Goal: Task Accomplishment & Management: Manage account settings

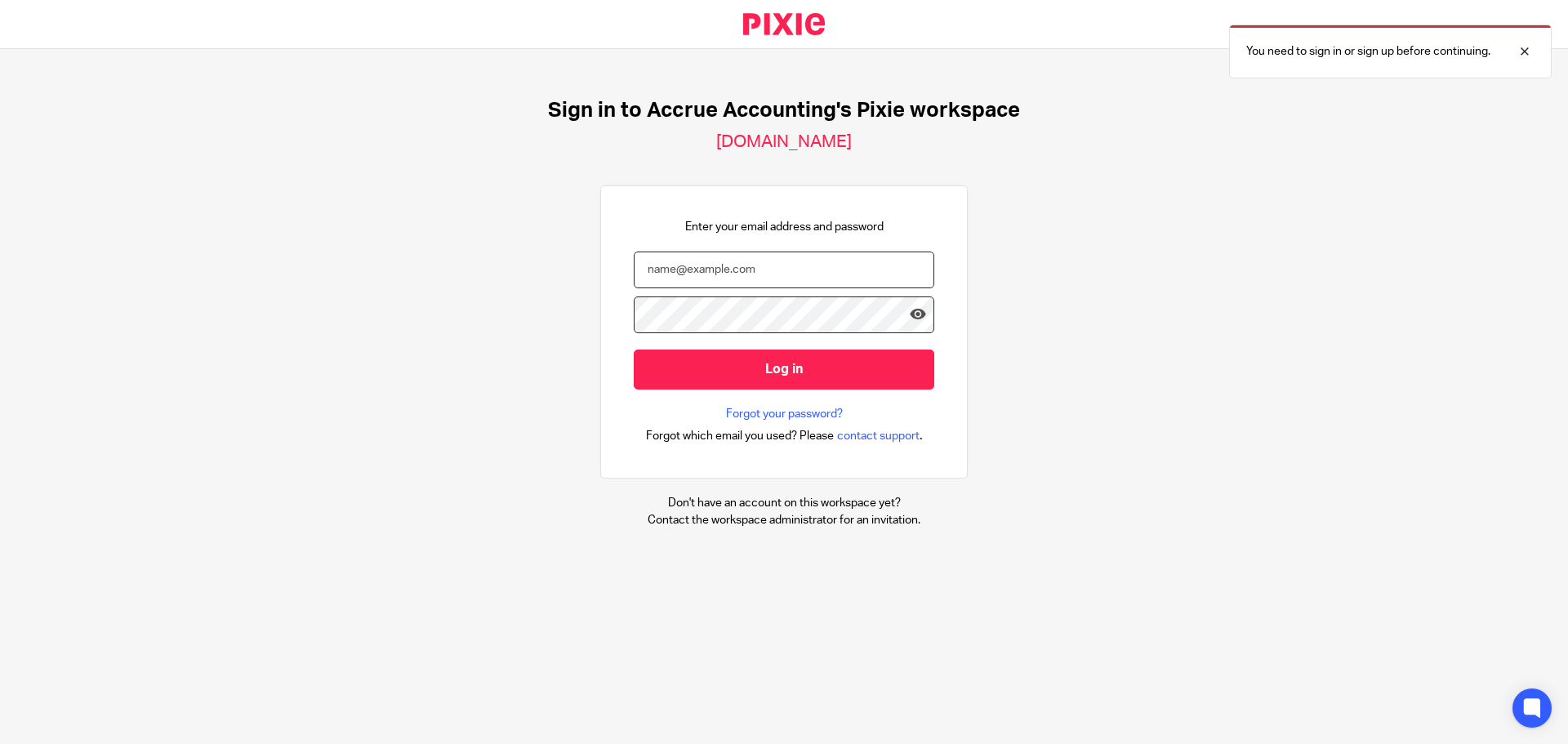
click at [714, 275] on input "email" at bounding box center [784, 270] width 301 height 37
type input "greg@accrueaccounting.co.uk"
click at [634, 349] on input "Log in" at bounding box center [784, 369] width 301 height 40
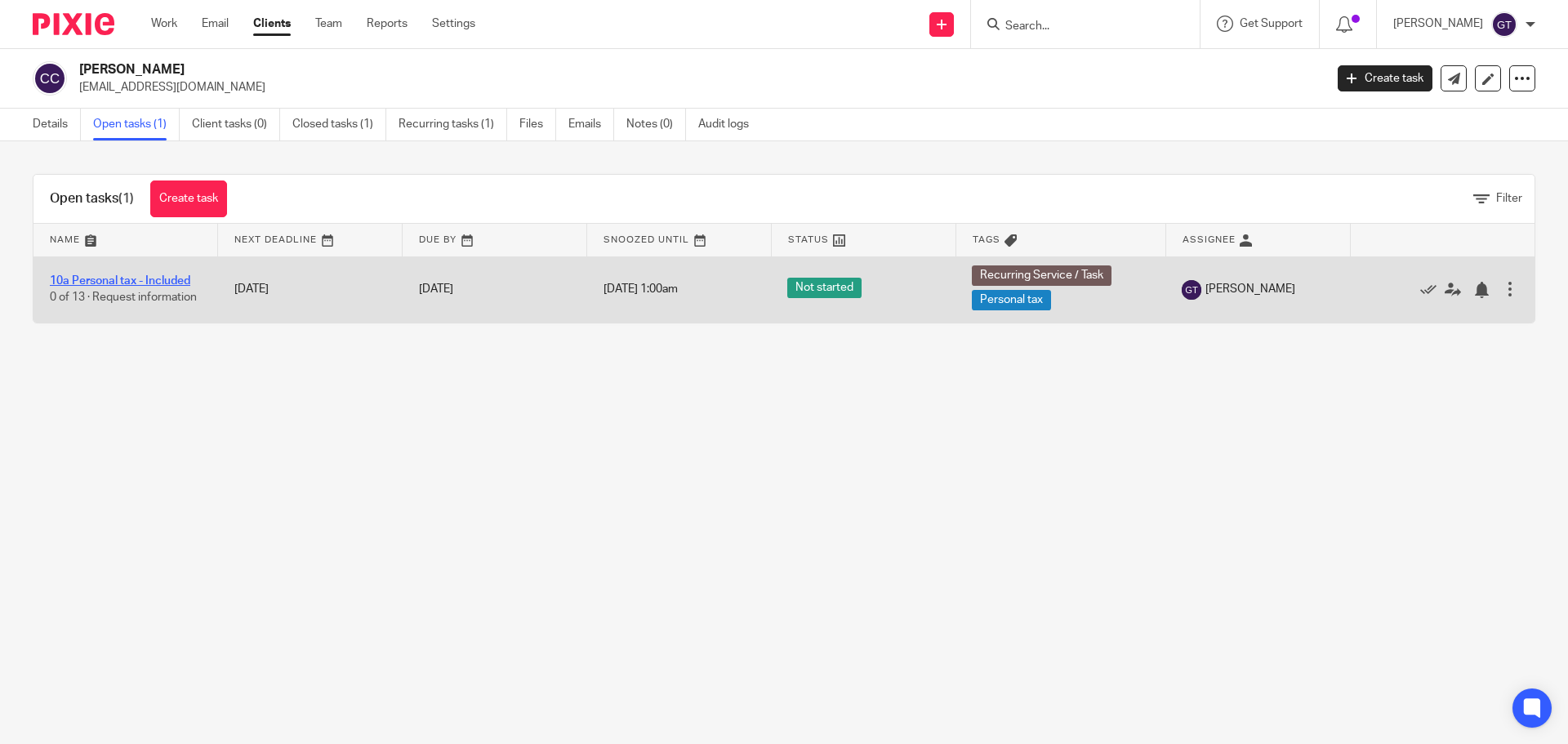
click at [142, 278] on link "10a Personal tax - Included" at bounding box center [120, 282] width 141 height 12
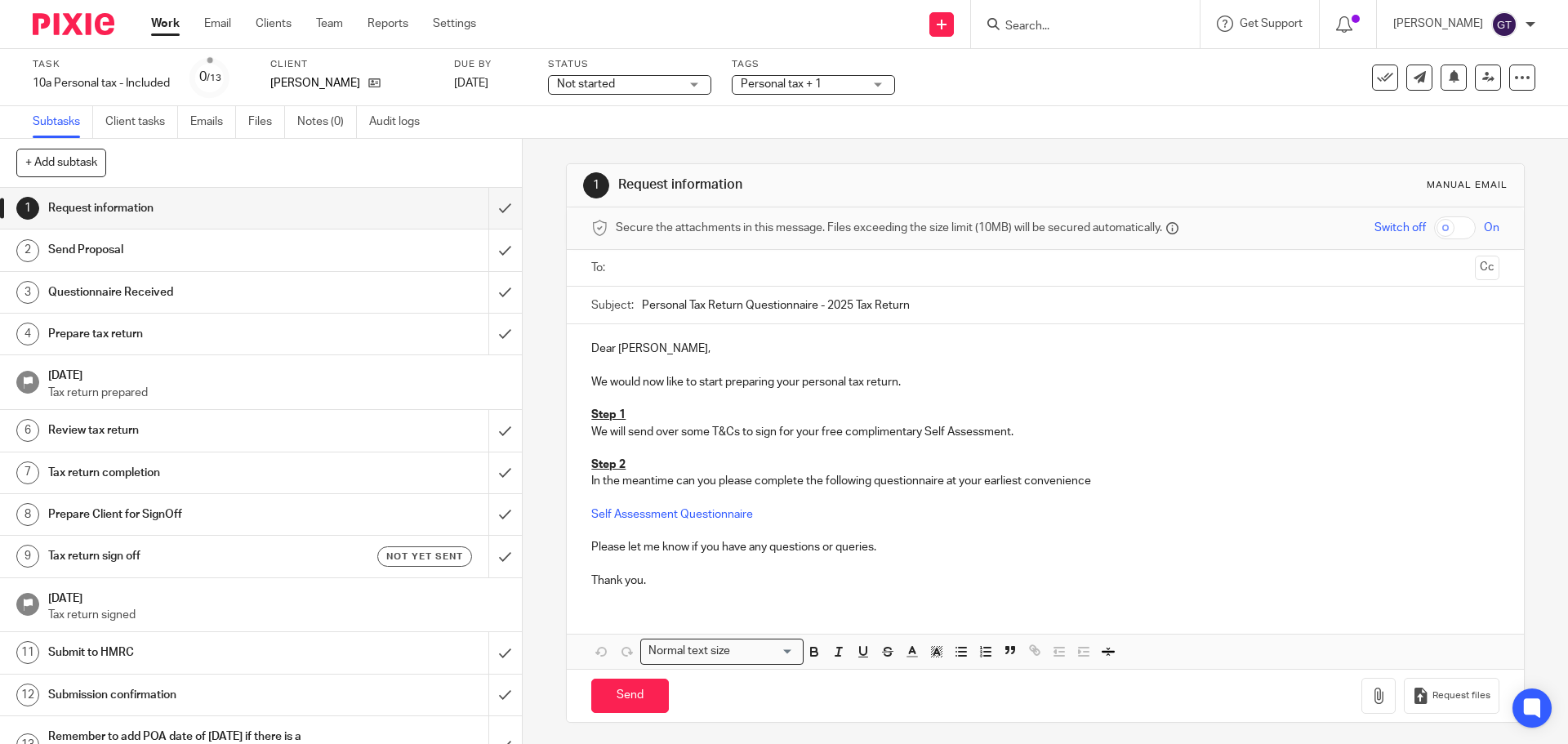
click at [733, 271] on input "text" at bounding box center [1044, 268] width 846 height 18
drag, startPoint x: 739, startPoint y: 435, endPoint x: 754, endPoint y: 429, distance: 16.2
click at [739, 435] on p "We will send over some T&Cs to sign for your free complimentary Self Assessment." at bounding box center [1044, 436] width 907 height 17
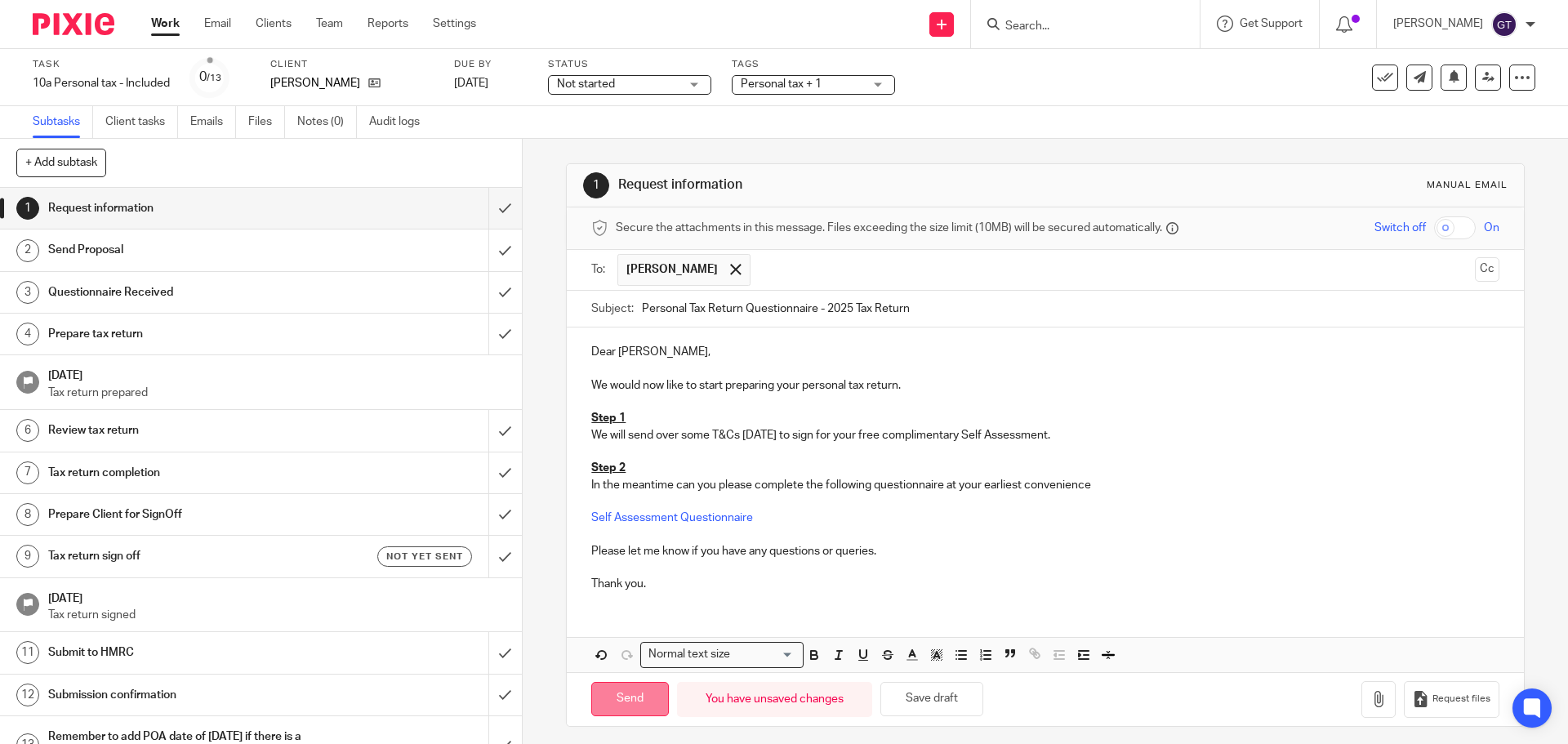
click at [619, 700] on input "Send" at bounding box center [630, 700] width 78 height 35
type input "Sent"
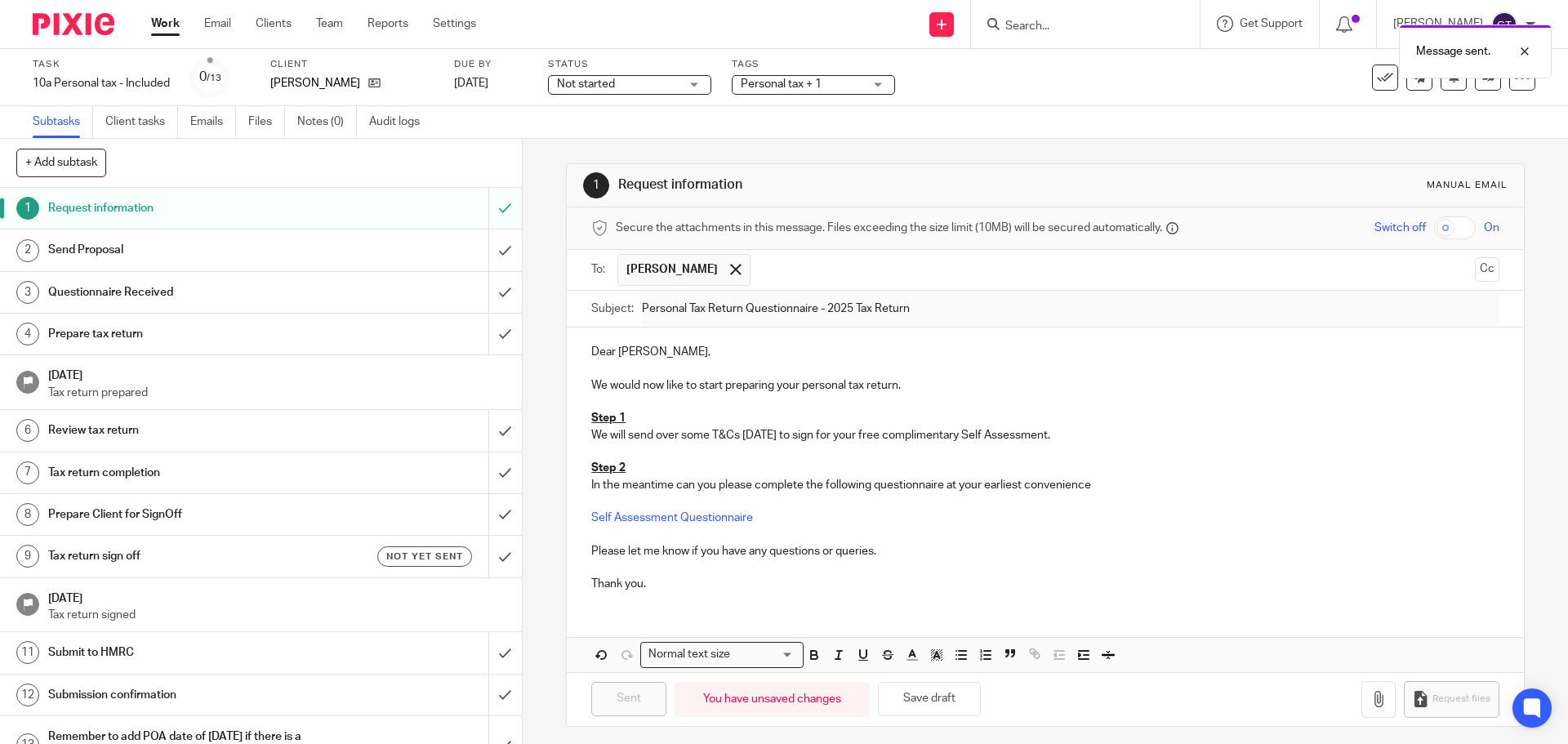
click at [801, 66] on div "Message sent." at bounding box center [1168, 48] width 768 height 62
drag, startPoint x: 803, startPoint y: 74, endPoint x: 858, endPoint y: 97, distance: 59.6
click at [804, 75] on div "Message sent." at bounding box center [1168, 48] width 768 height 62
click at [871, 89] on div "Personal tax + 1" at bounding box center [813, 85] width 163 height 19
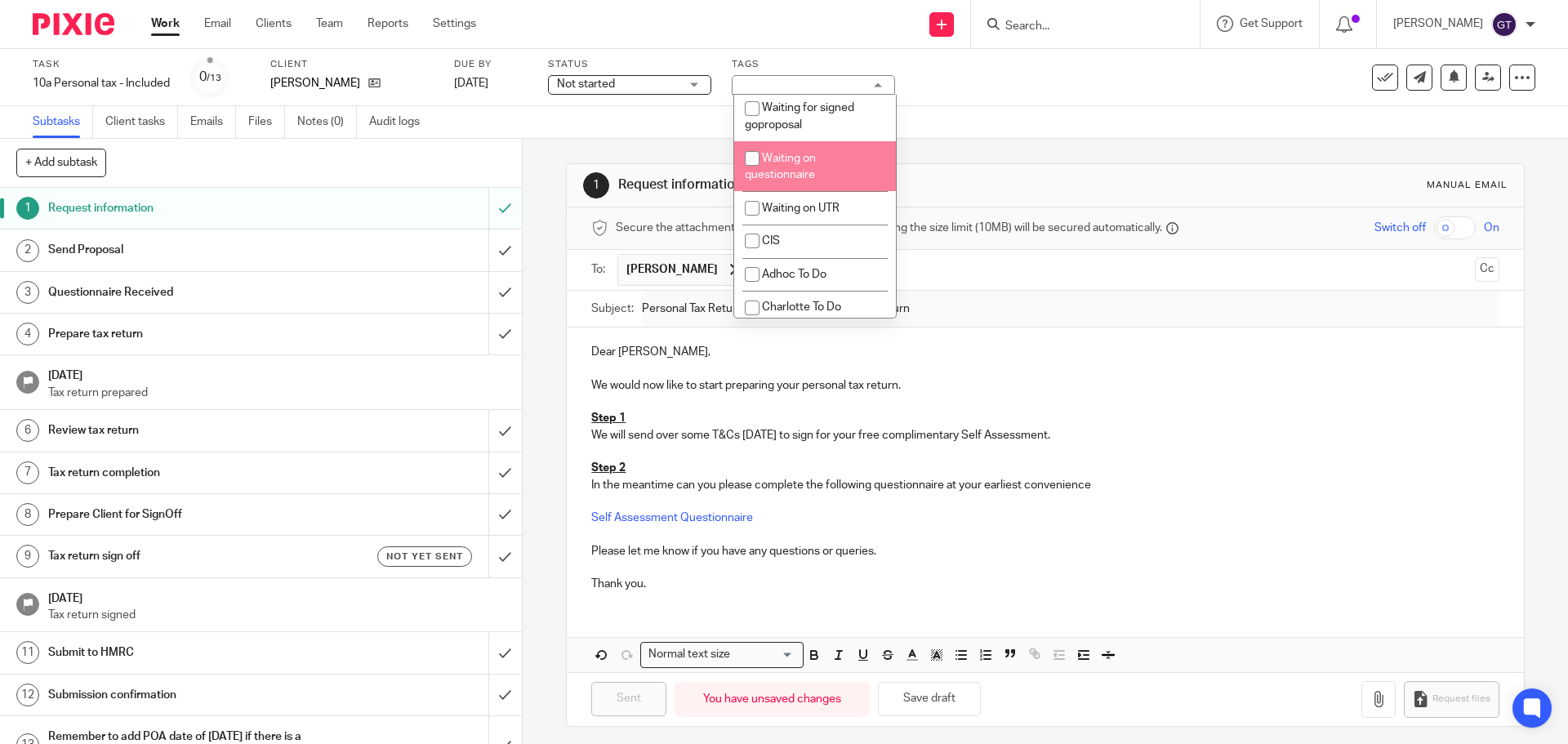
click at [837, 191] on li "Waiting on questionnaire" at bounding box center [815, 166] width 162 height 49
checkbox input "true"
click at [830, 142] on li "Waiting for signed goproposal" at bounding box center [815, 116] width 162 height 49
checkbox input "true"
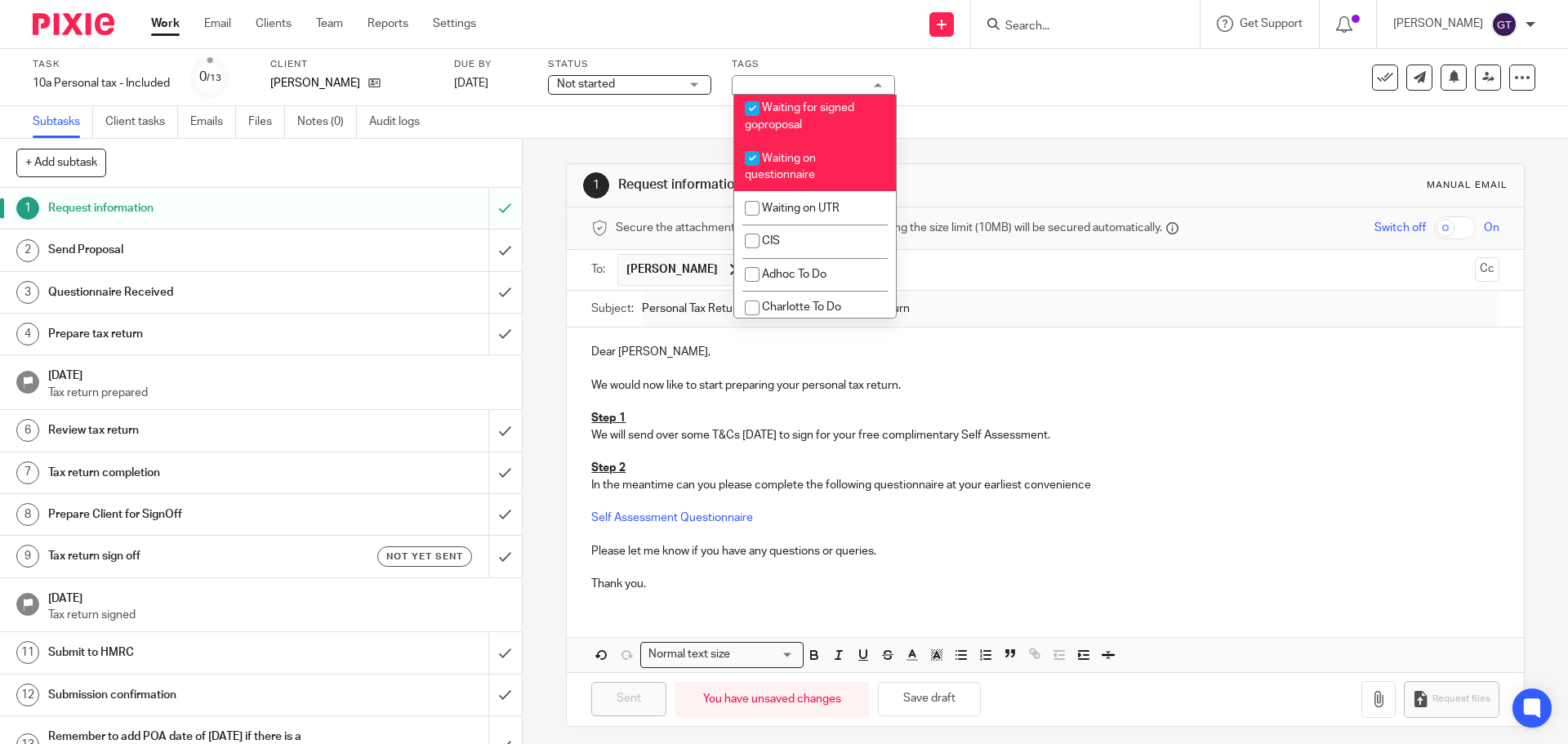
click at [941, 152] on div "1 Request information Manual email Secure the attachments in this message. File…" at bounding box center [1045, 445] width 958 height 612
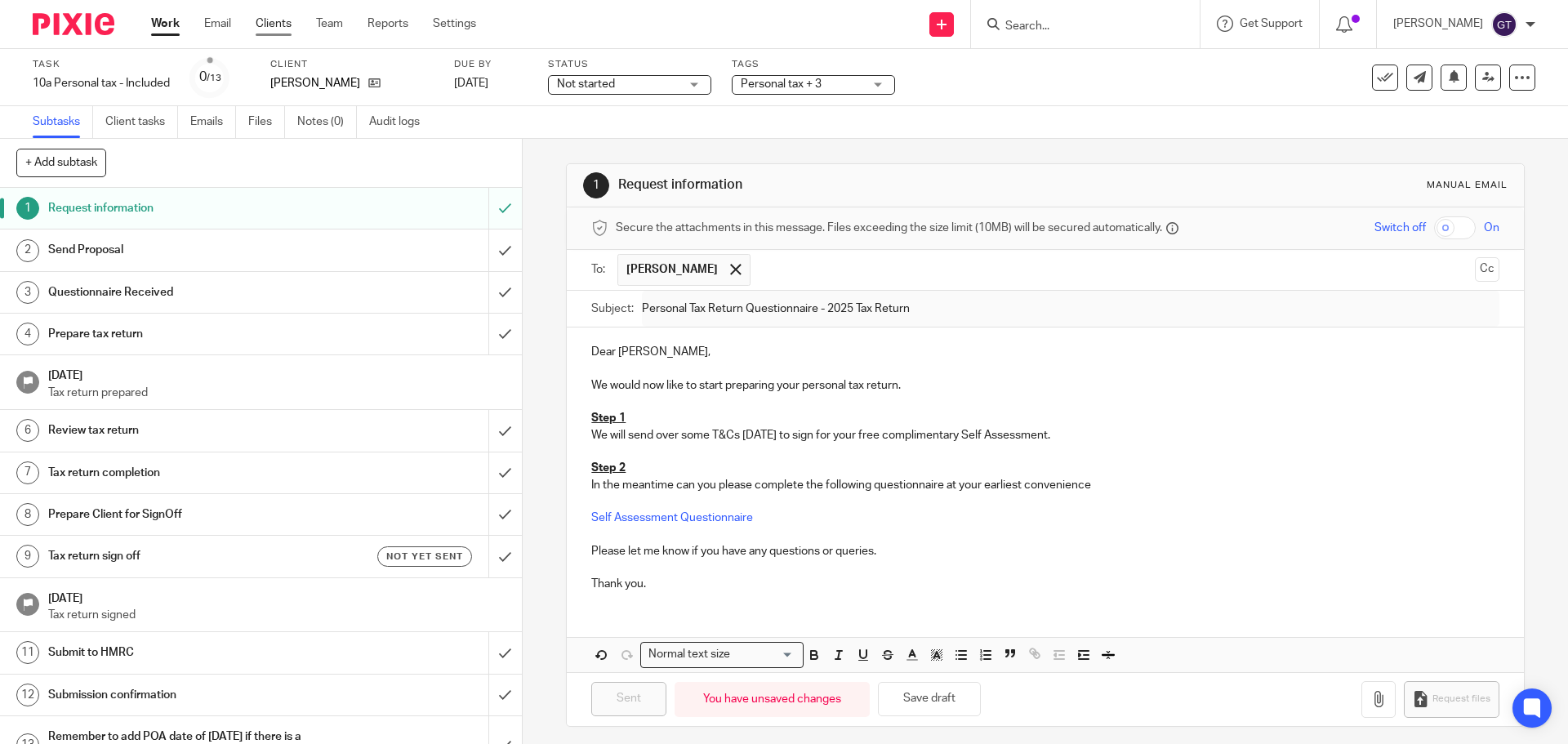
click at [285, 28] on link "Clients" at bounding box center [273, 24] width 36 height 17
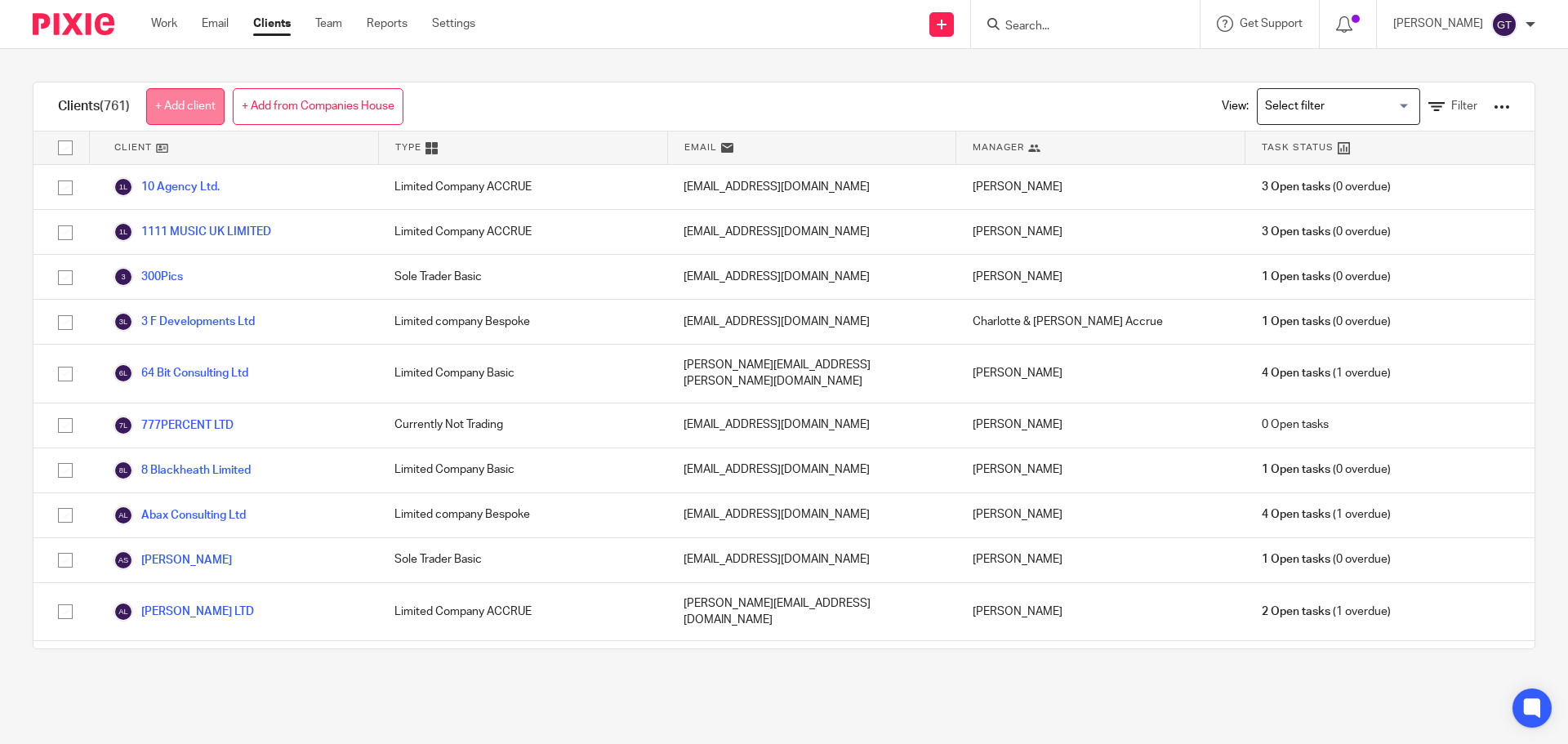
click at [197, 114] on link "+ Add client" at bounding box center [186, 106] width 79 height 37
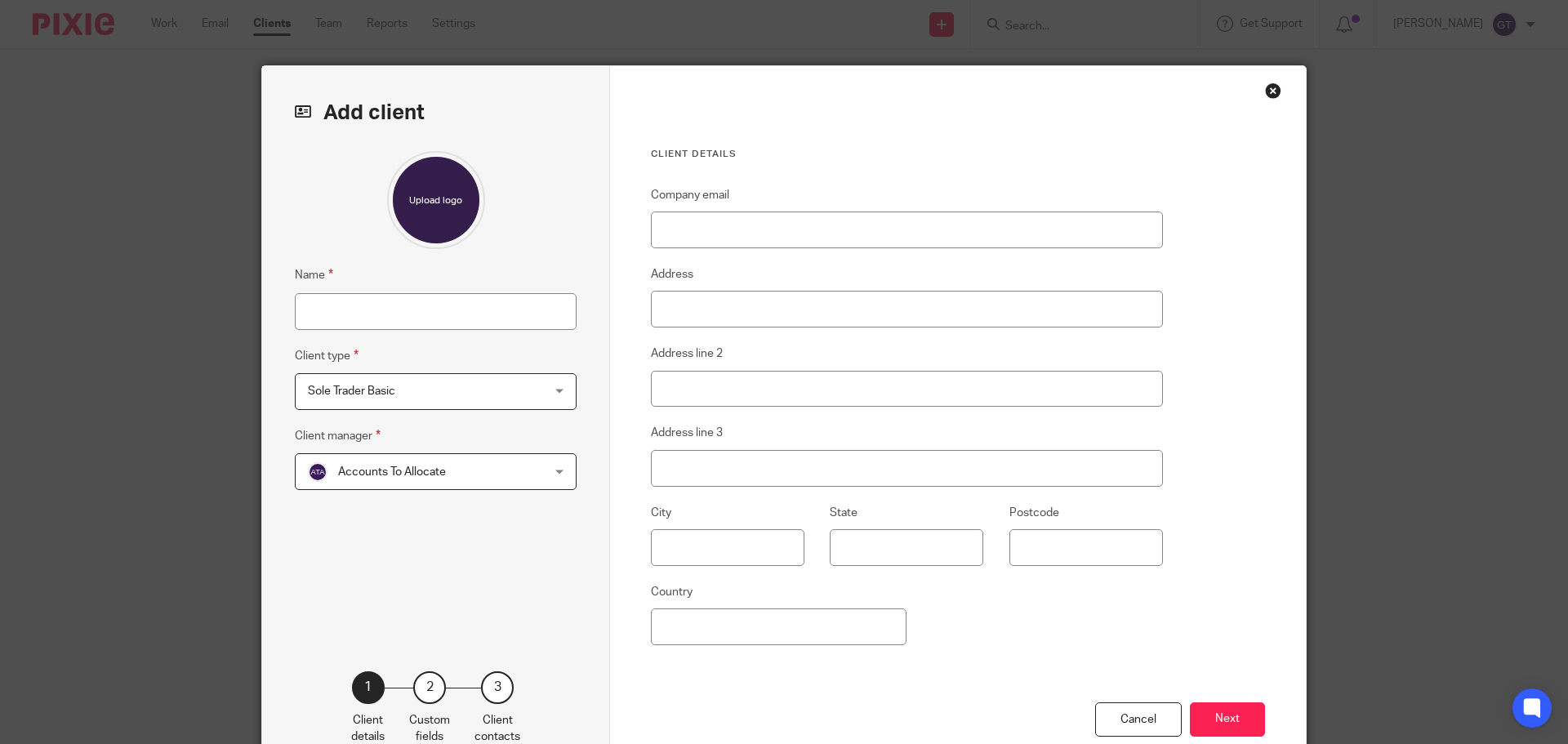
click at [398, 384] on span "Sole Trader Basic" at bounding box center [415, 391] width 214 height 34
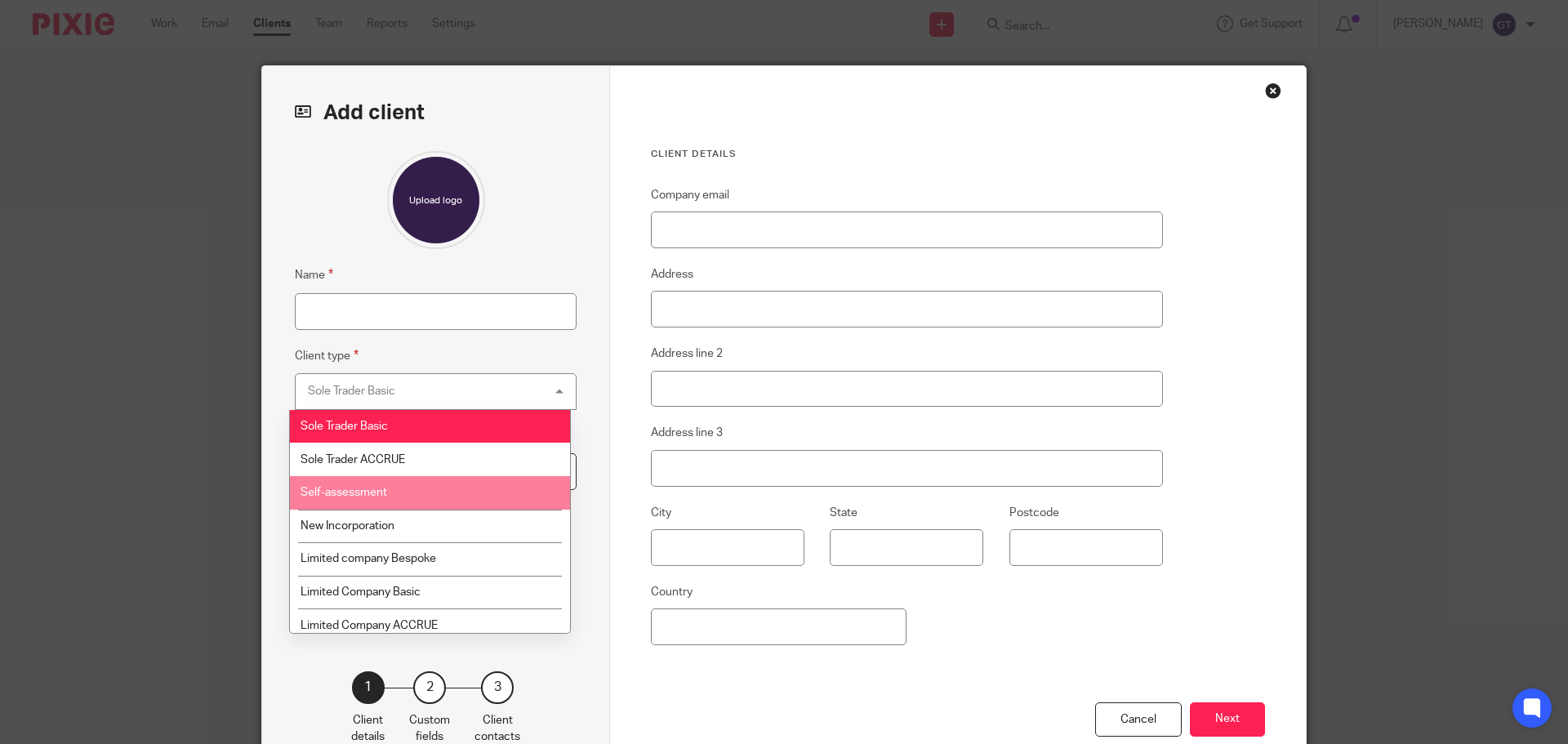
click at [417, 494] on li "Self-assessment" at bounding box center [430, 493] width 280 height 34
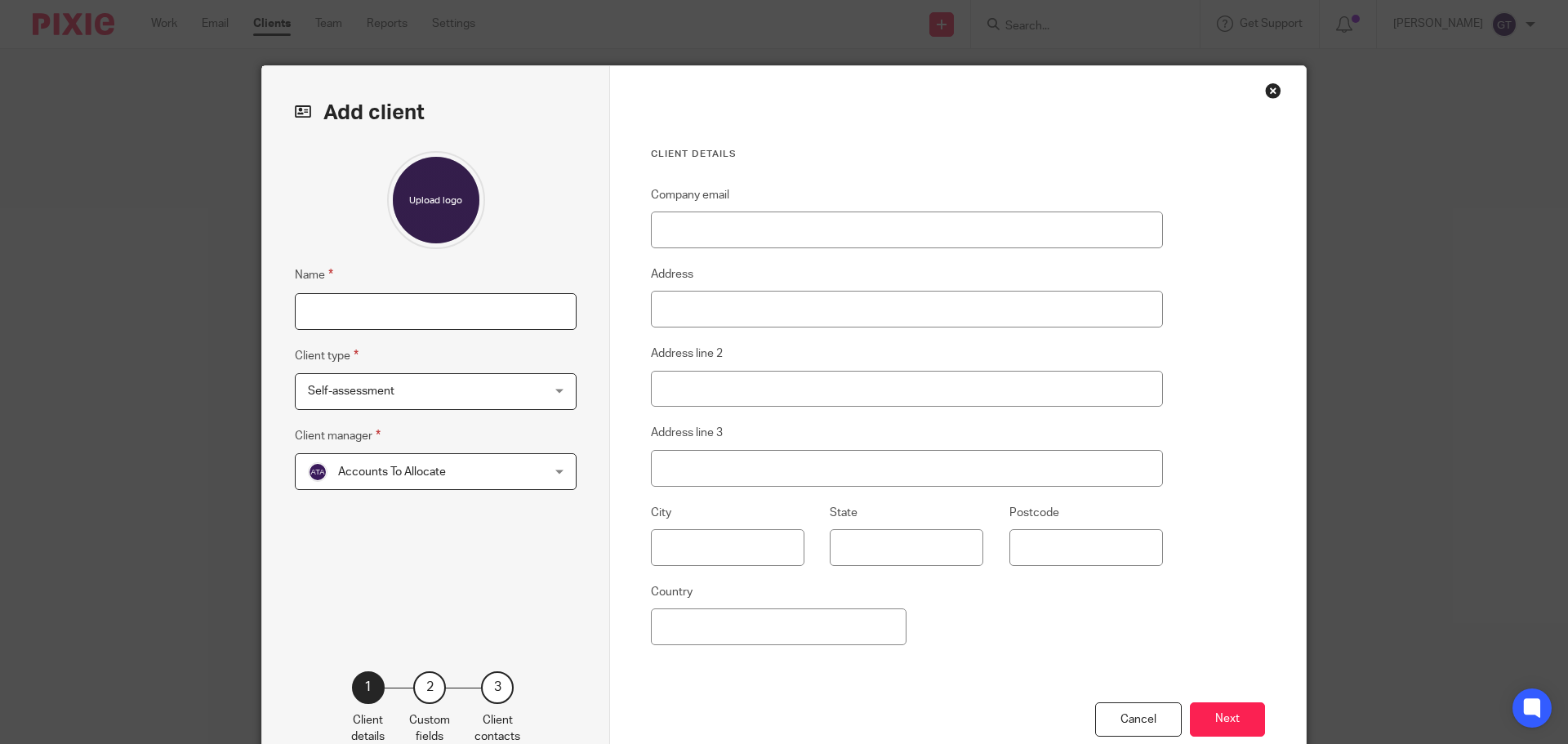
click at [380, 305] on input "Name" at bounding box center [436, 312] width 281 height 37
click at [380, 304] on input "Name" at bounding box center [436, 312] width 281 height 37
type input "[PERSON_NAME]"
click at [388, 471] on span "Accounts To Allocate" at bounding box center [392, 473] width 108 height 12
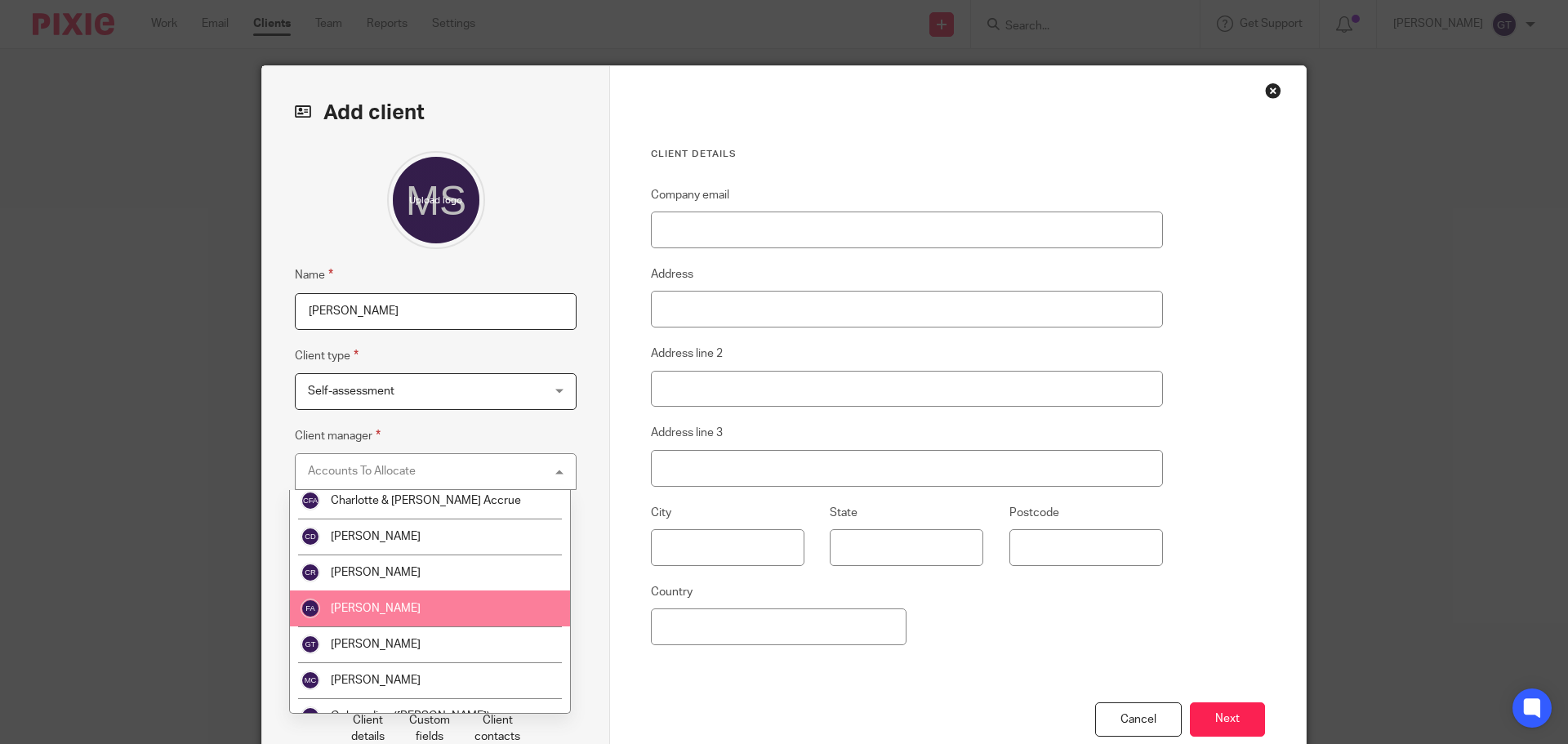
scroll to position [82, 0]
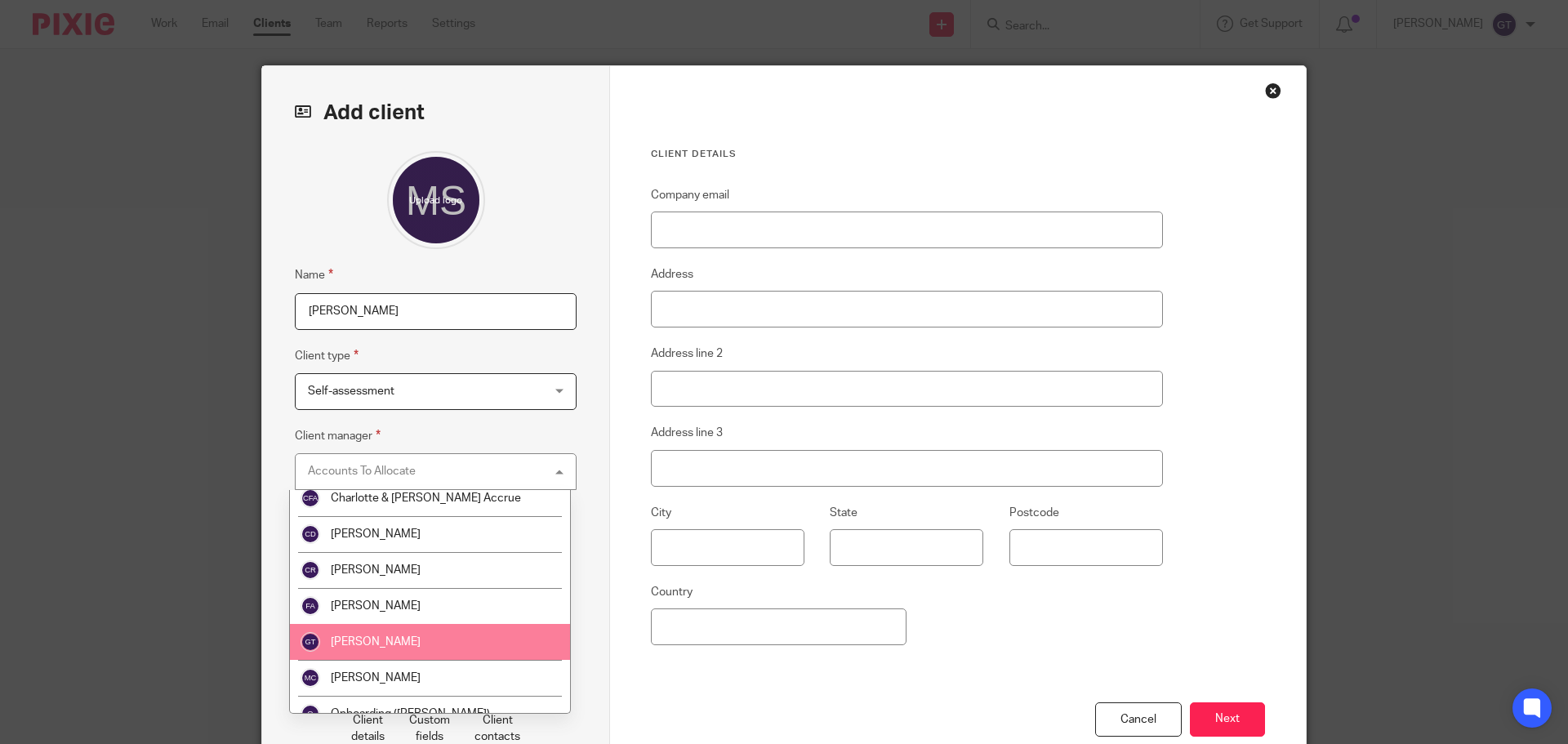
click at [378, 638] on span "[PERSON_NAME]" at bounding box center [375, 643] width 90 height 12
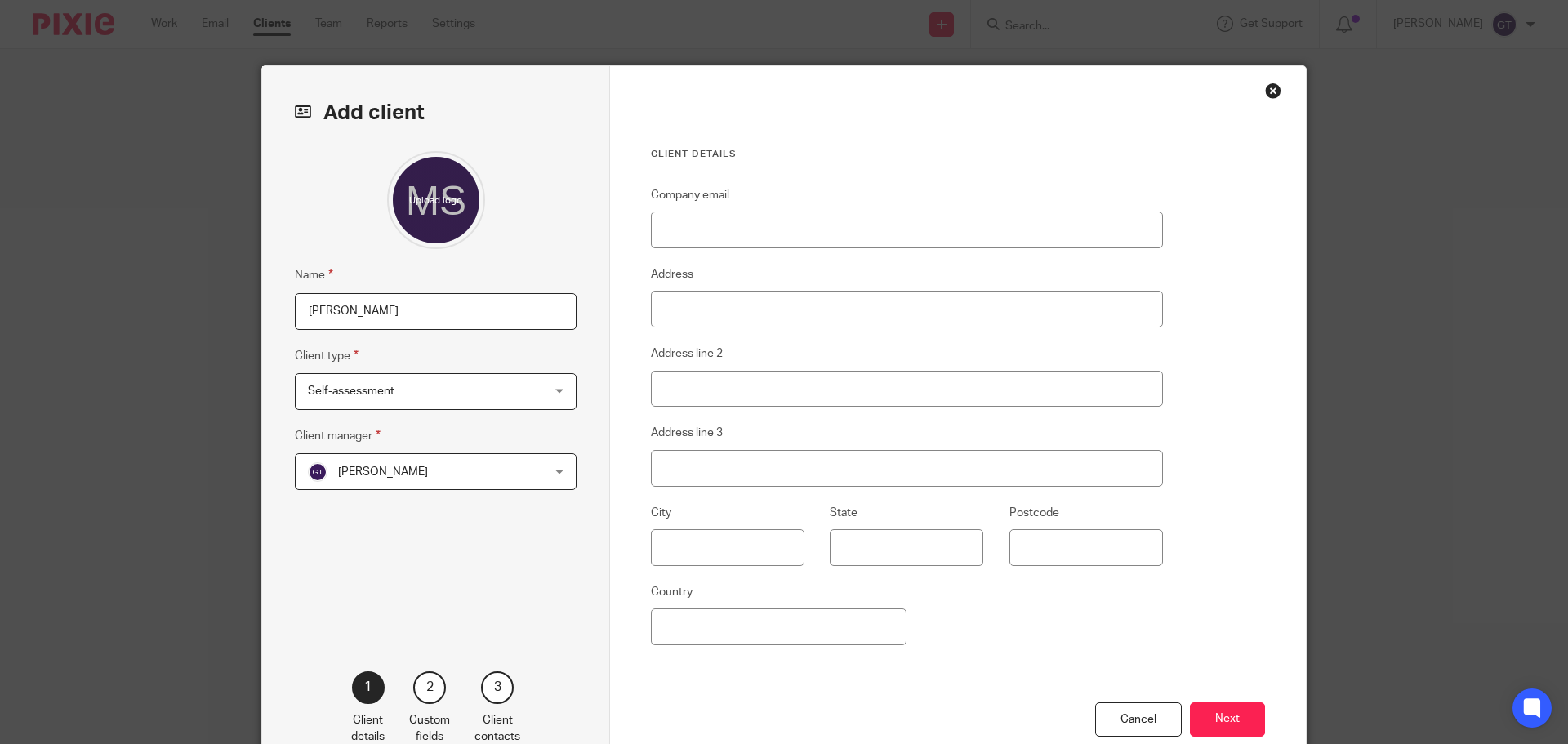
click at [436, 571] on div "Name [PERSON_NAME] Client type Self-assessment Self-assessment Sole Trader Basi…" at bounding box center [436, 386] width 281 height 471
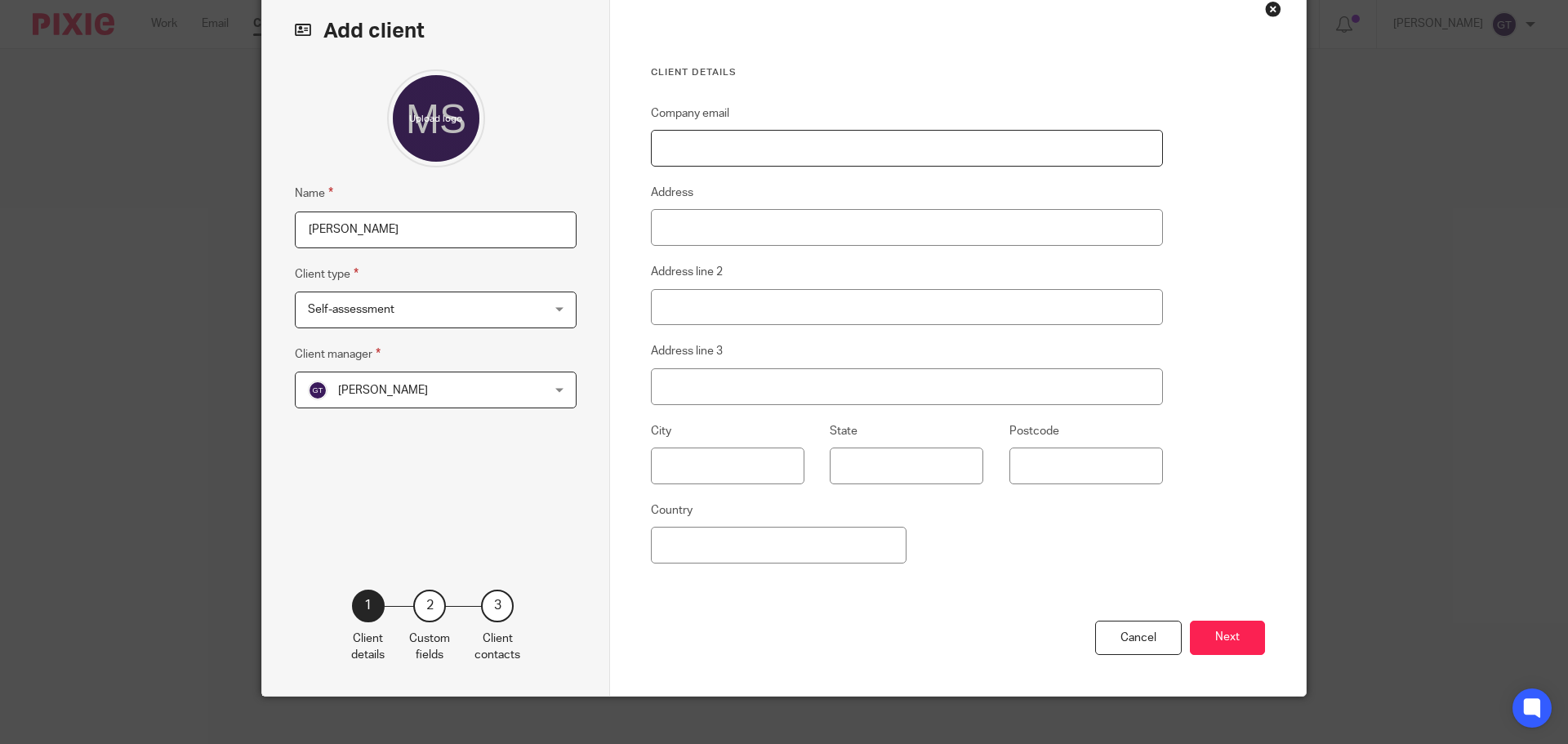
click at [920, 148] on input "Company email" at bounding box center [906, 148] width 512 height 37
paste input "[EMAIL_ADDRESS][DOMAIN_NAME]"
type input "[EMAIL_ADDRESS][DOMAIN_NAME]"
click at [1231, 632] on button "Next" at bounding box center [1228, 638] width 75 height 35
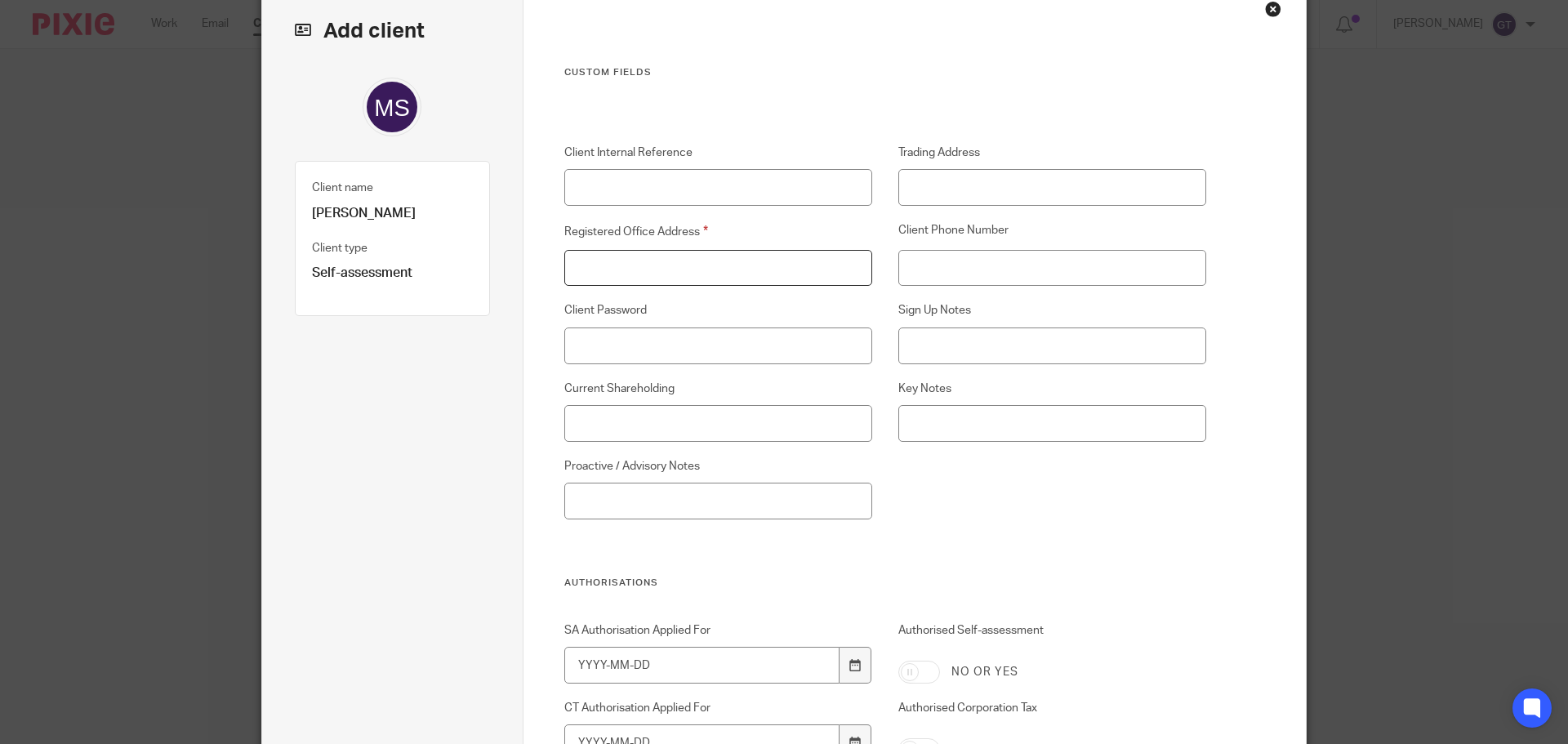
click at [699, 272] on input "Registered Office Address" at bounding box center [719, 268] width 309 height 37
drag, startPoint x: 520, startPoint y: 265, endPoint x: 503, endPoint y: 264, distance: 17.0
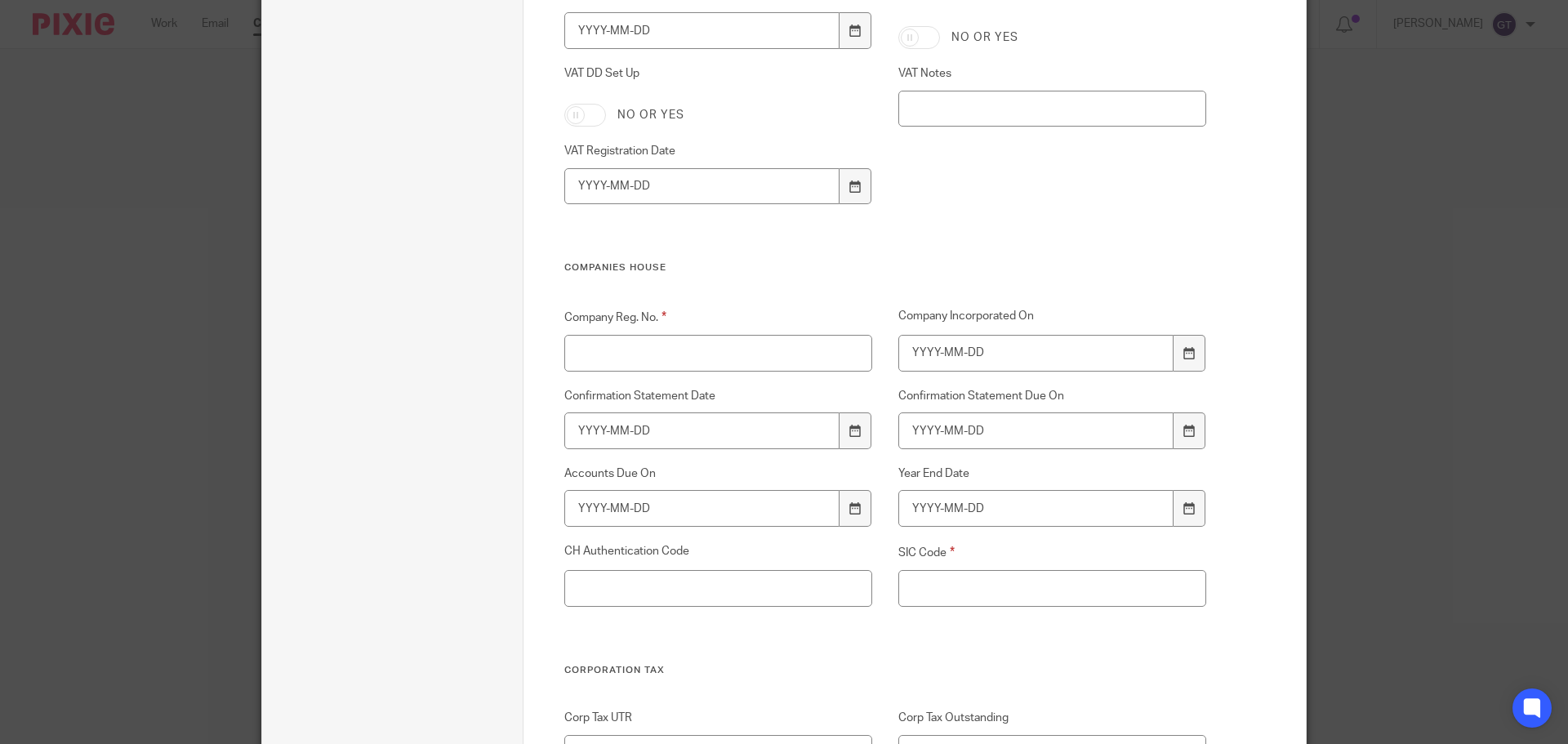
scroll to position [2287, 0]
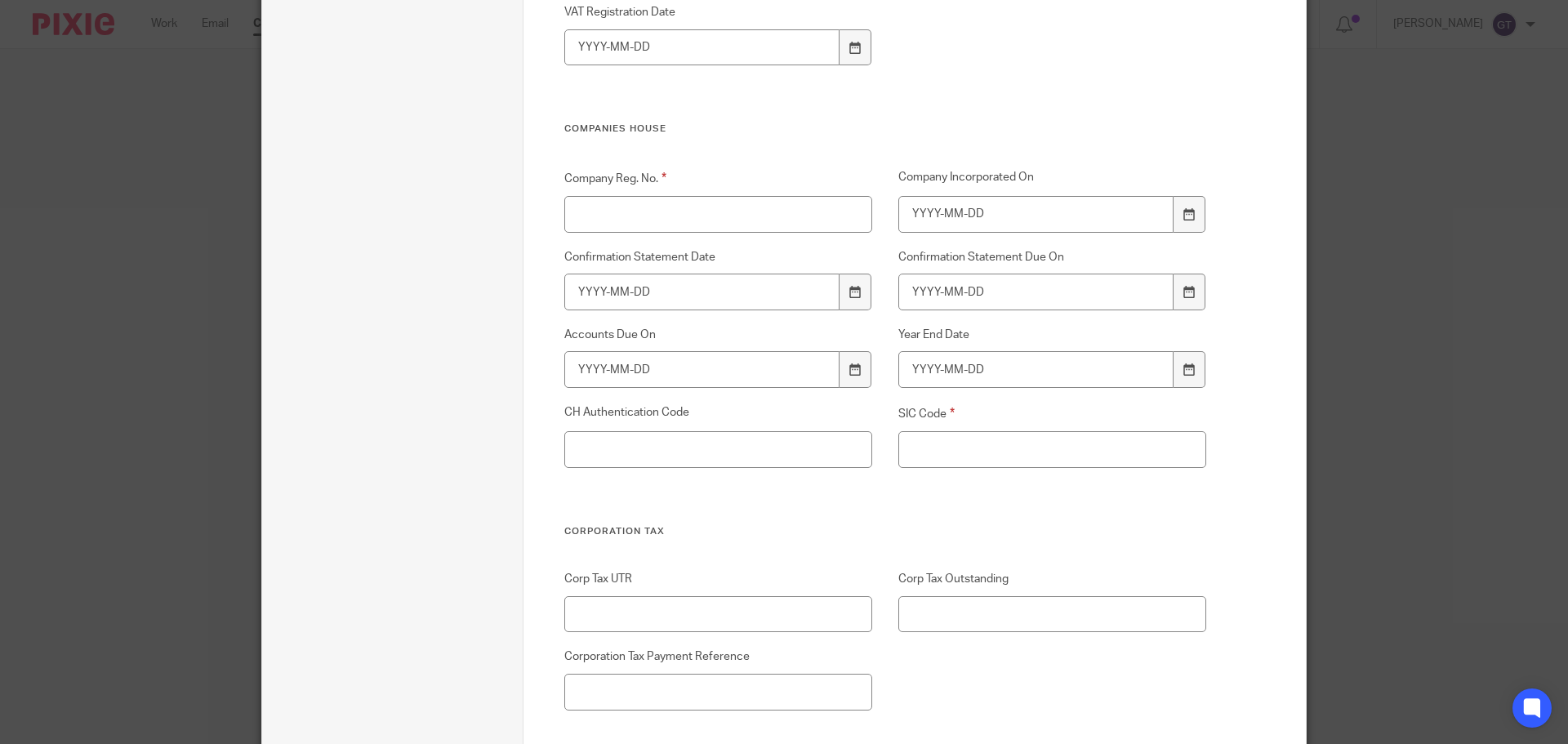
type input "N/A"
click at [970, 435] on input "SIC Code" at bounding box center [1053, 450] width 309 height 37
paste input "N/A"
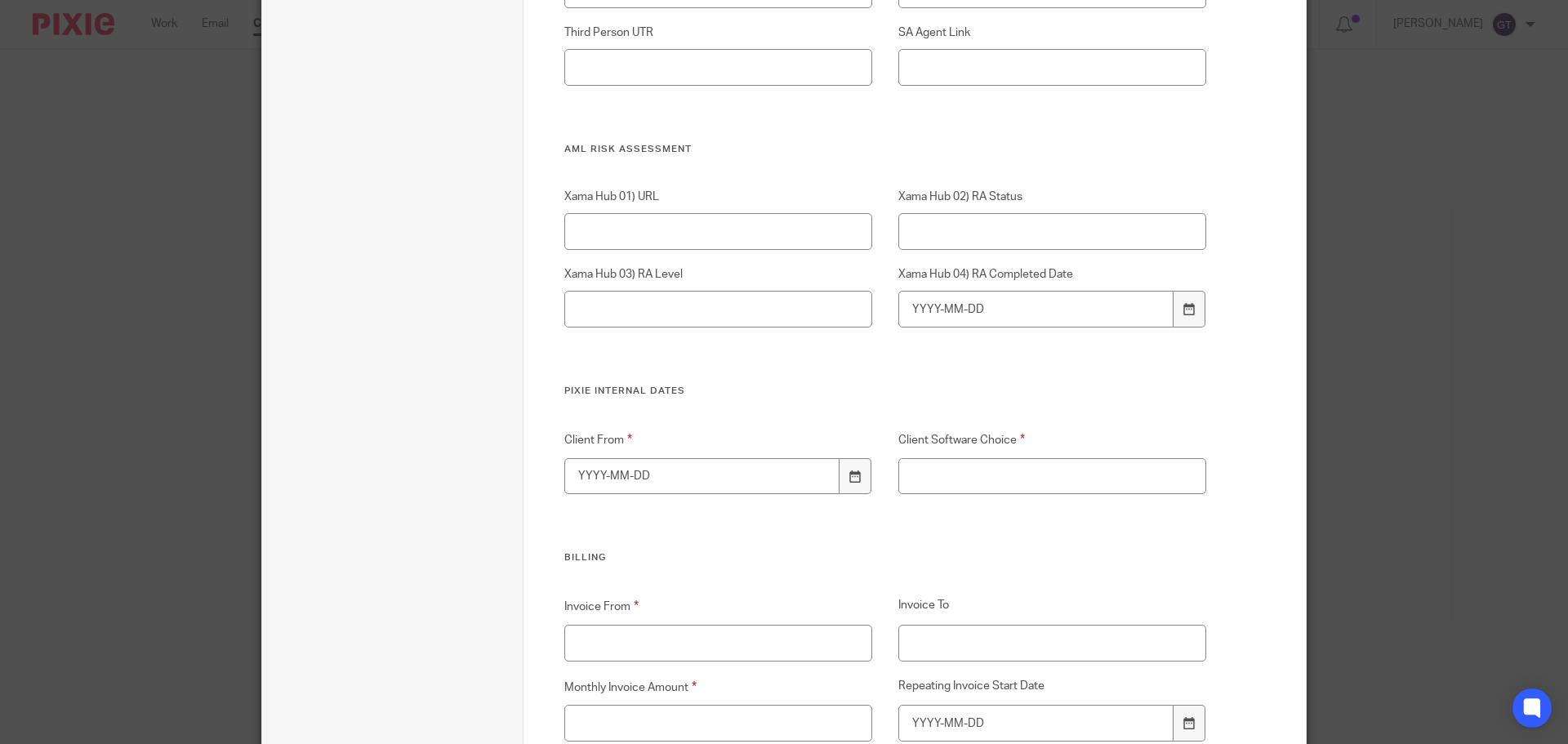
scroll to position [3268, 0]
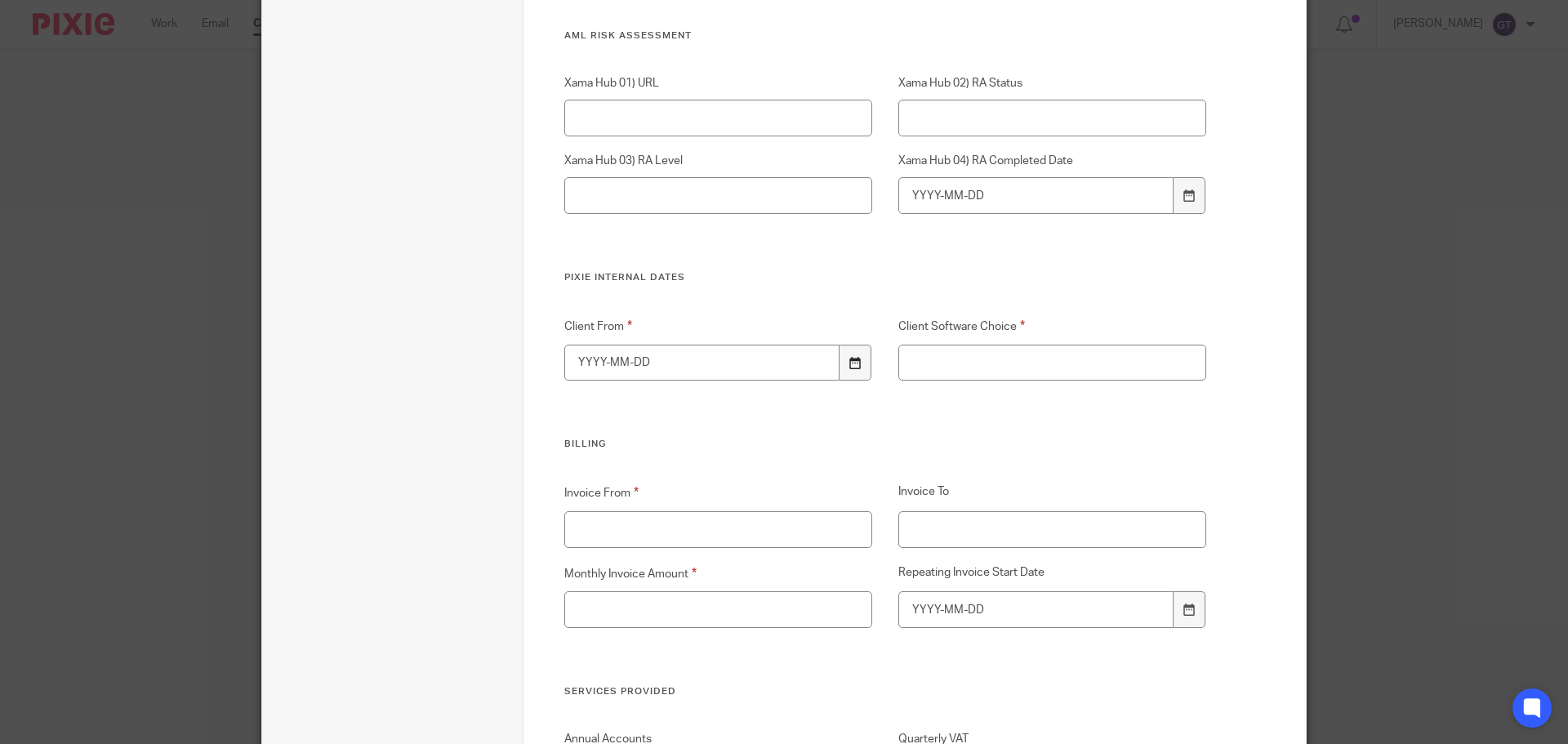
type input "N/A"
click at [849, 359] on icon at bounding box center [855, 363] width 13 height 13
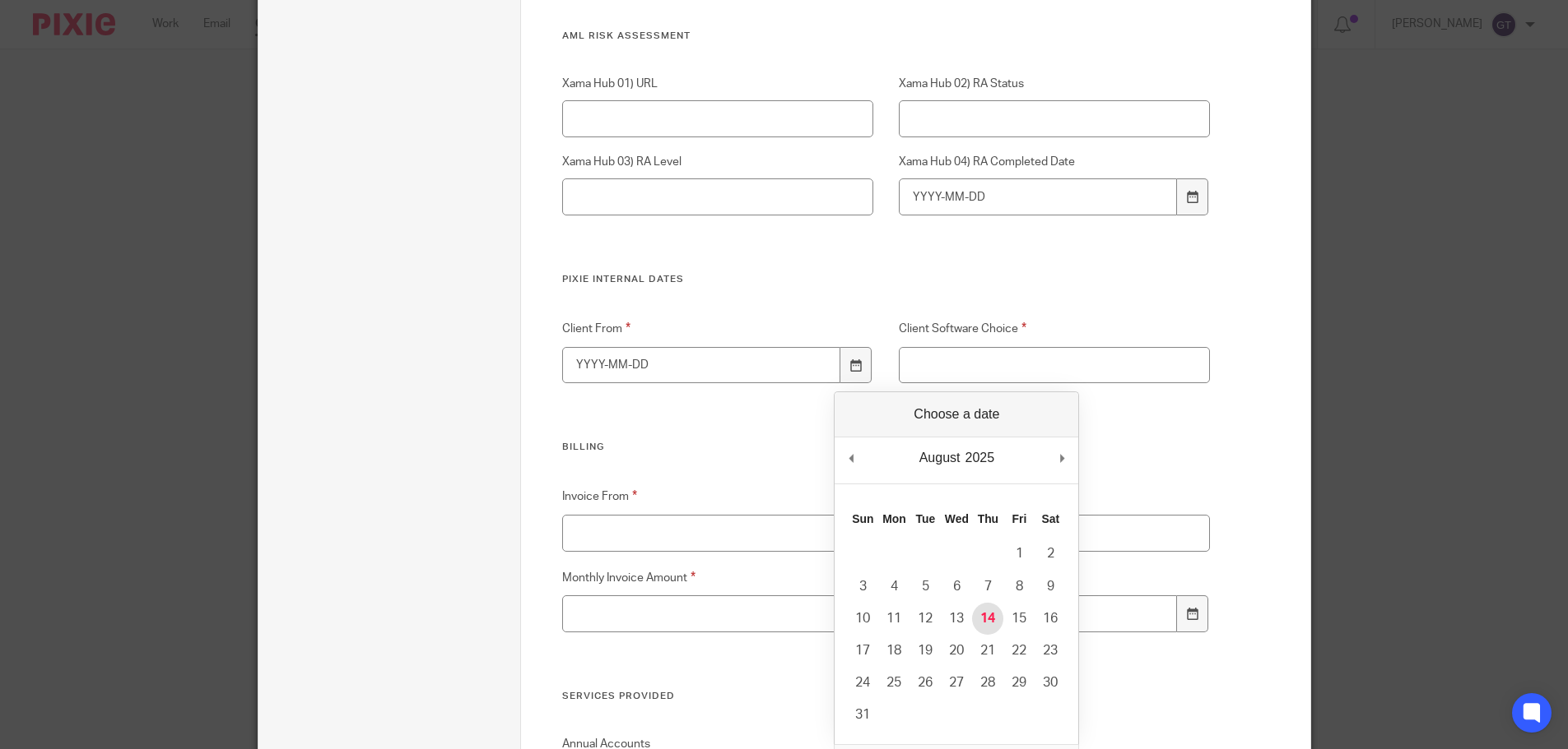
type input "2025-08-14"
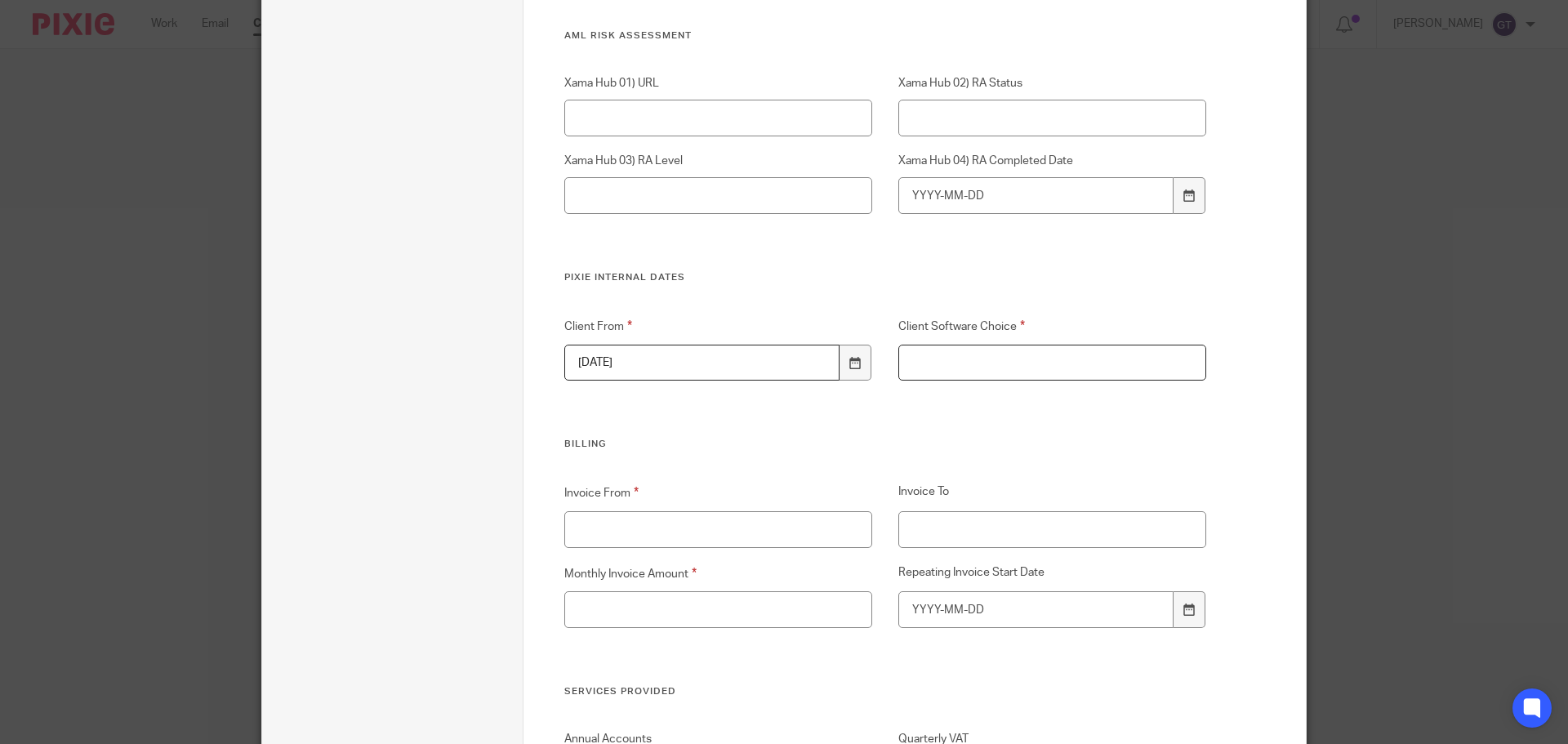
click at [954, 369] on input "Client Software Choice" at bounding box center [1053, 364] width 309 height 37
paste input "N/A"
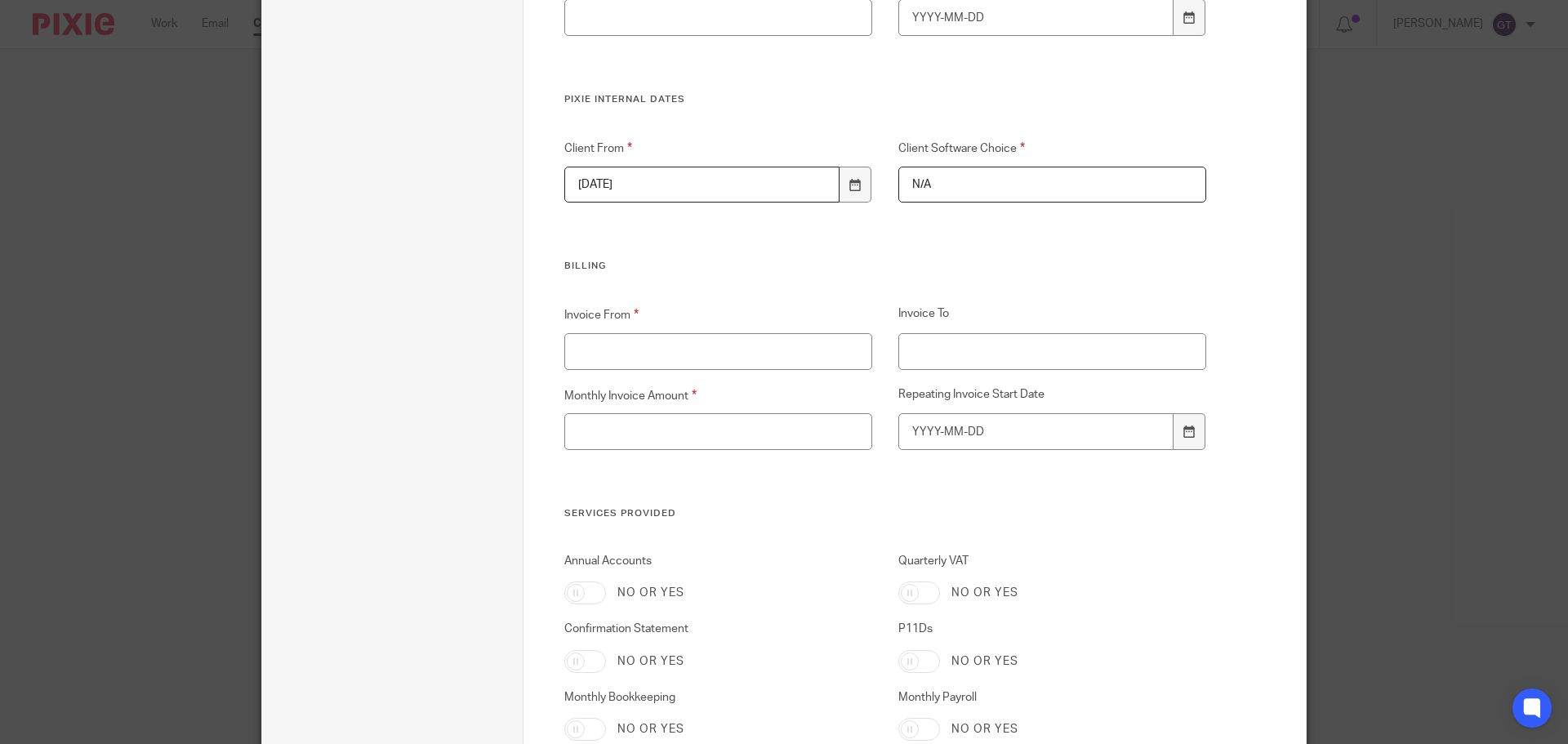
scroll to position [3595, 0]
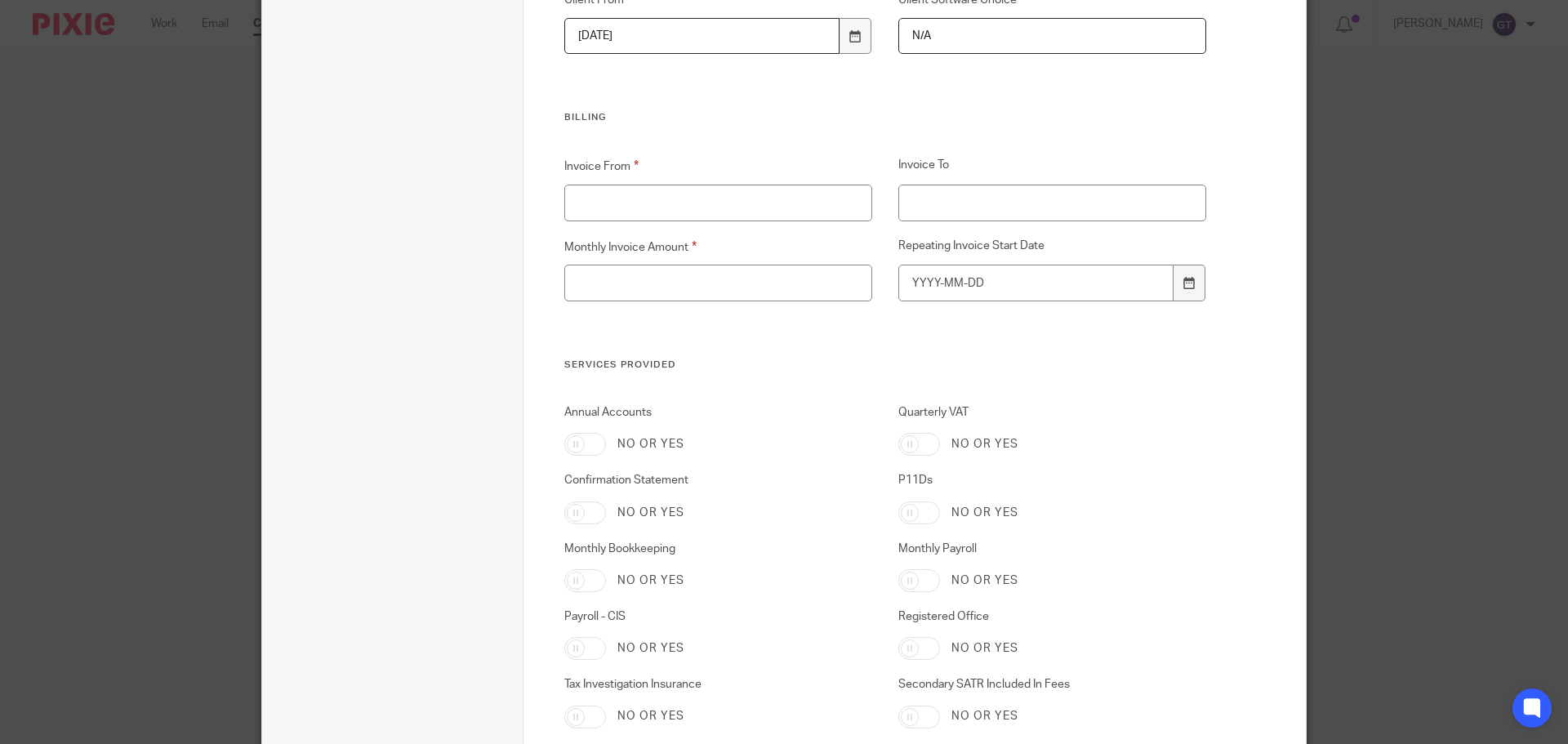
type input "N/A"
click at [669, 202] on input "Invoice From" at bounding box center [719, 203] width 309 height 37
paste input "N/A"
type input "N/A"
click at [674, 271] on input "Monthly Invoice Amount" at bounding box center [719, 283] width 309 height 37
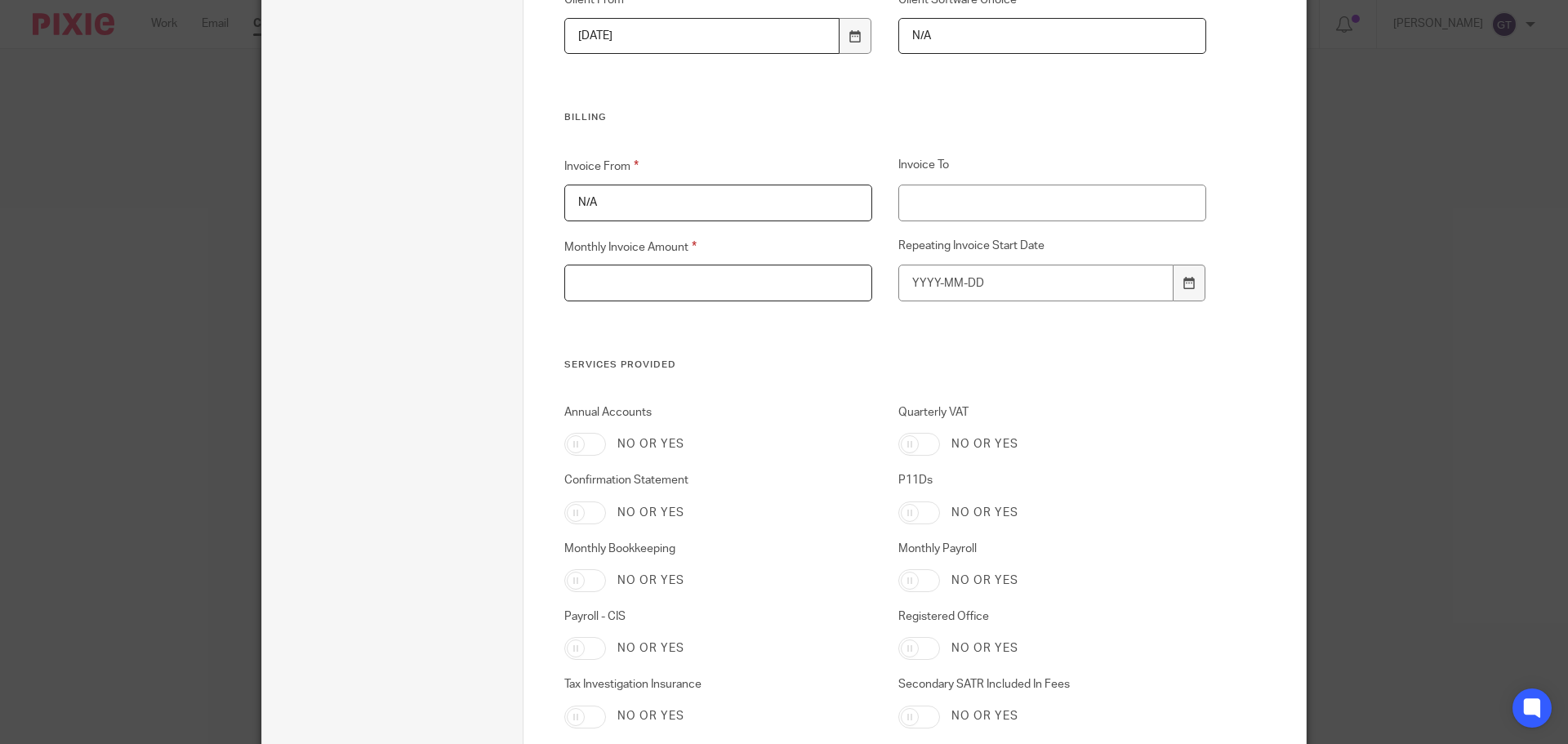
paste input "N/A"
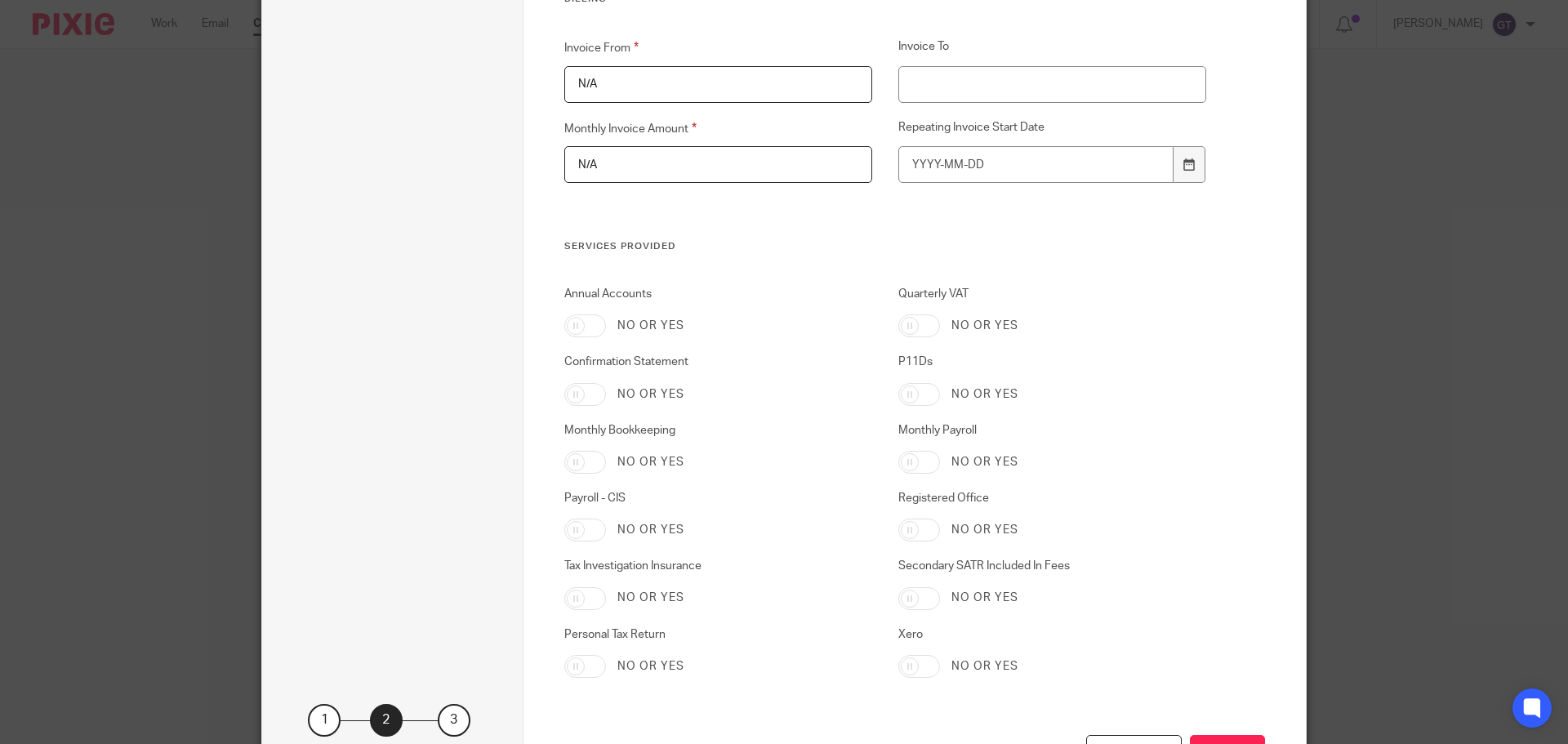
scroll to position [3759, 0]
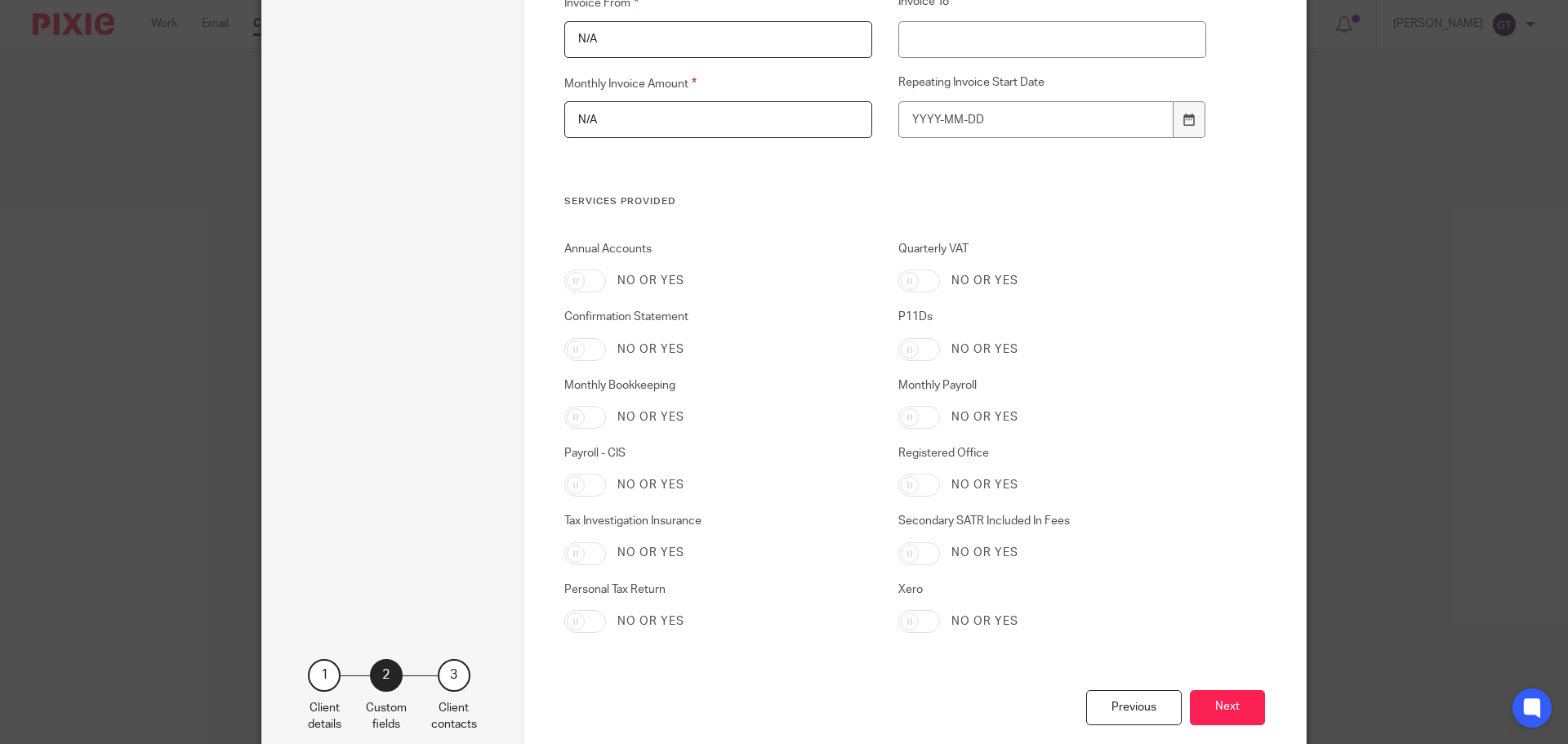
type input "N/A"
click at [574, 620] on input "Personal Tax Return" at bounding box center [585, 621] width 42 height 23
click at [565, 626] on input "Personal Tax Return" at bounding box center [585, 621] width 42 height 23
click at [570, 621] on input "Personal Tax Return" at bounding box center [585, 621] width 42 height 23
checkbox input "true"
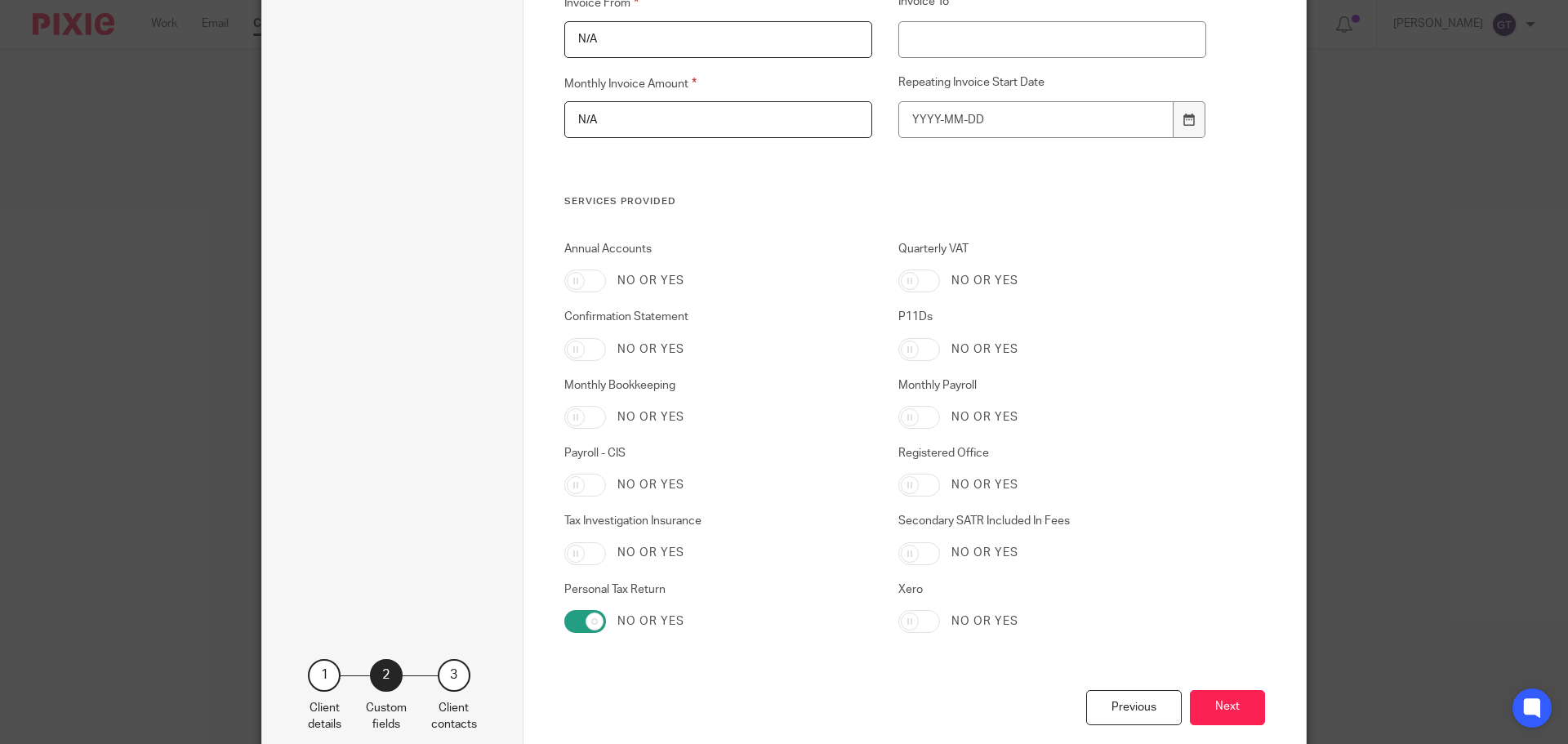
click at [1237, 705] on button "Next" at bounding box center [1228, 708] width 75 height 35
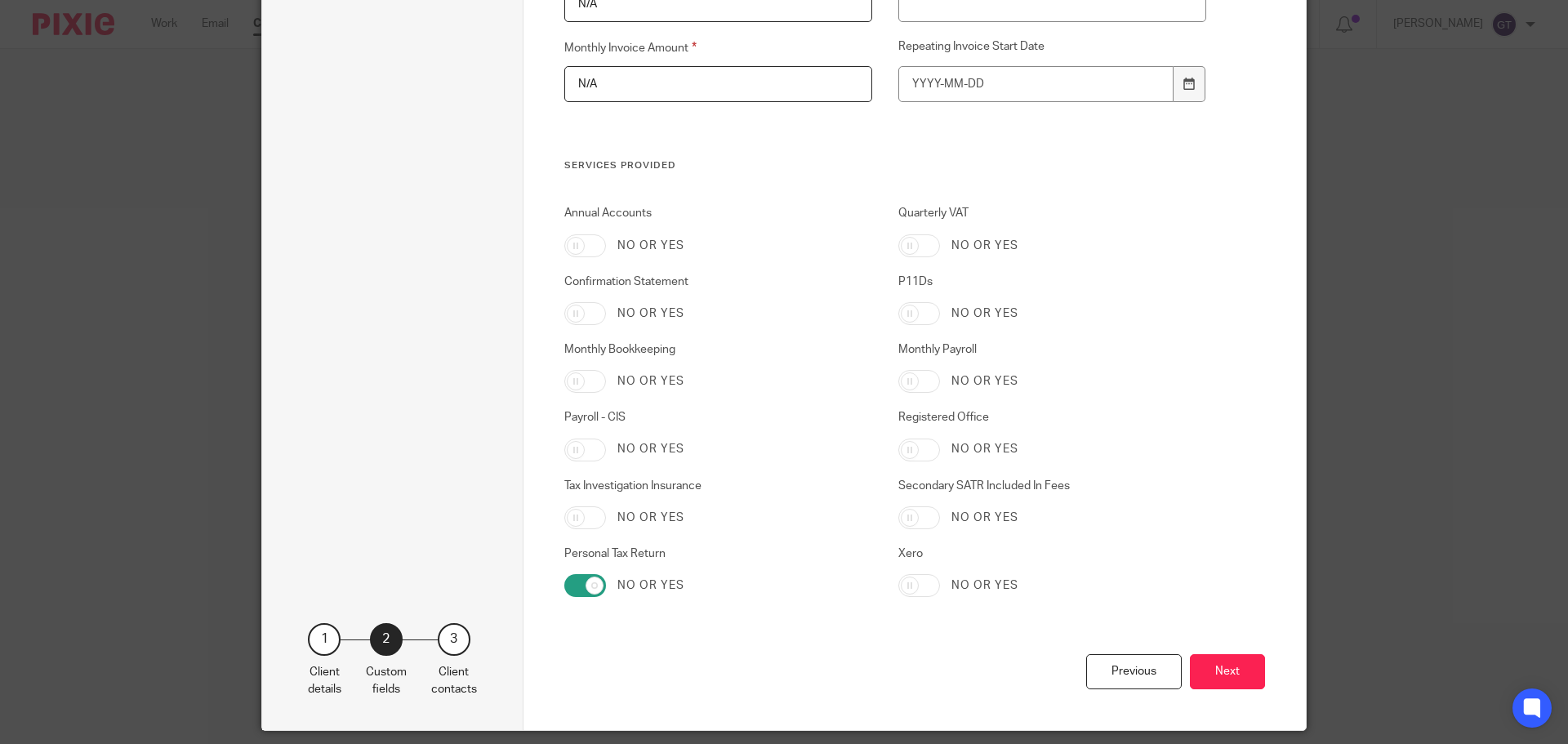
scroll to position [3863, 0]
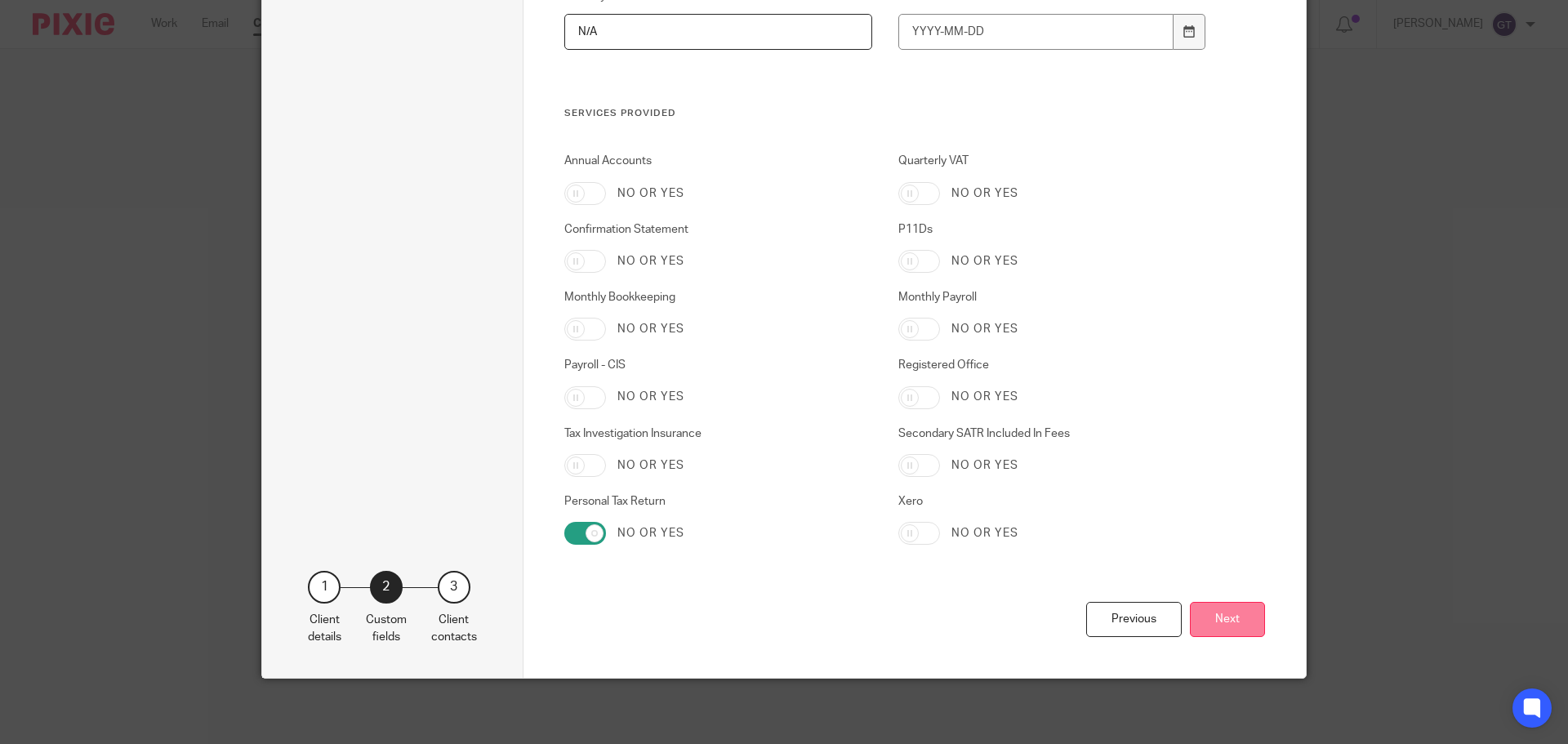
click at [1209, 621] on button "Next" at bounding box center [1228, 620] width 75 height 35
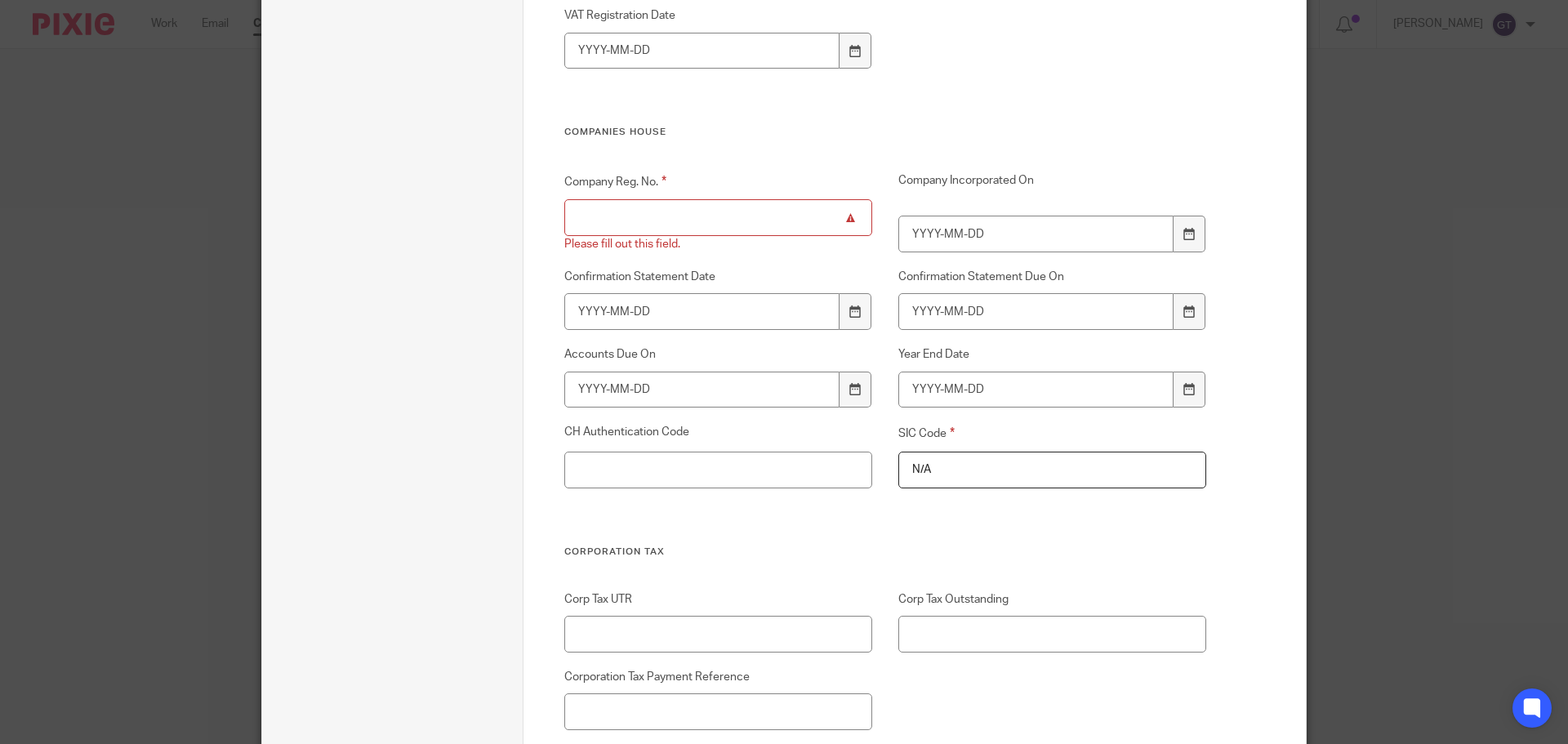
scroll to position [2421, 0]
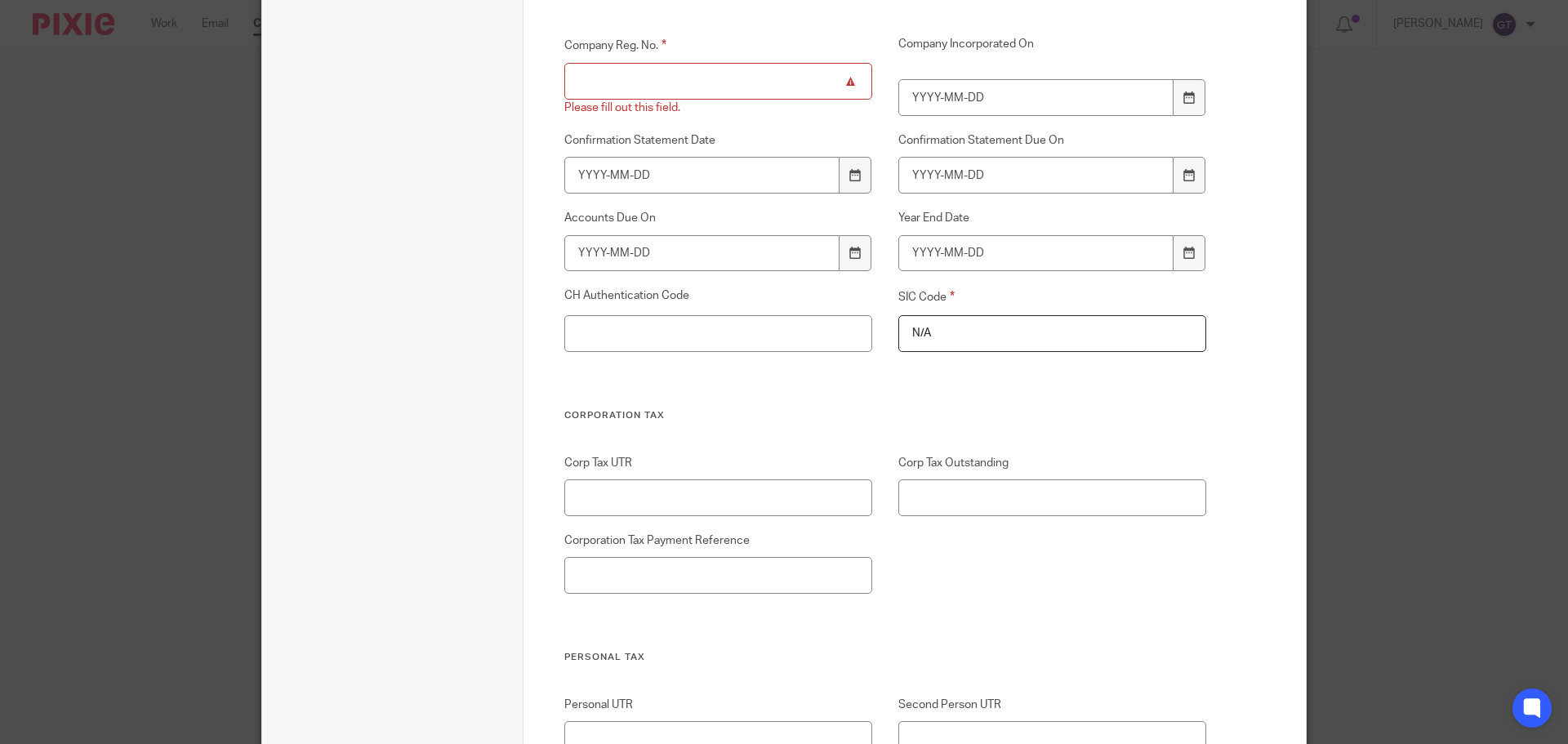
click at [640, 83] on input "Company Reg. No." at bounding box center [719, 81] width 309 height 37
paste input "N/A"
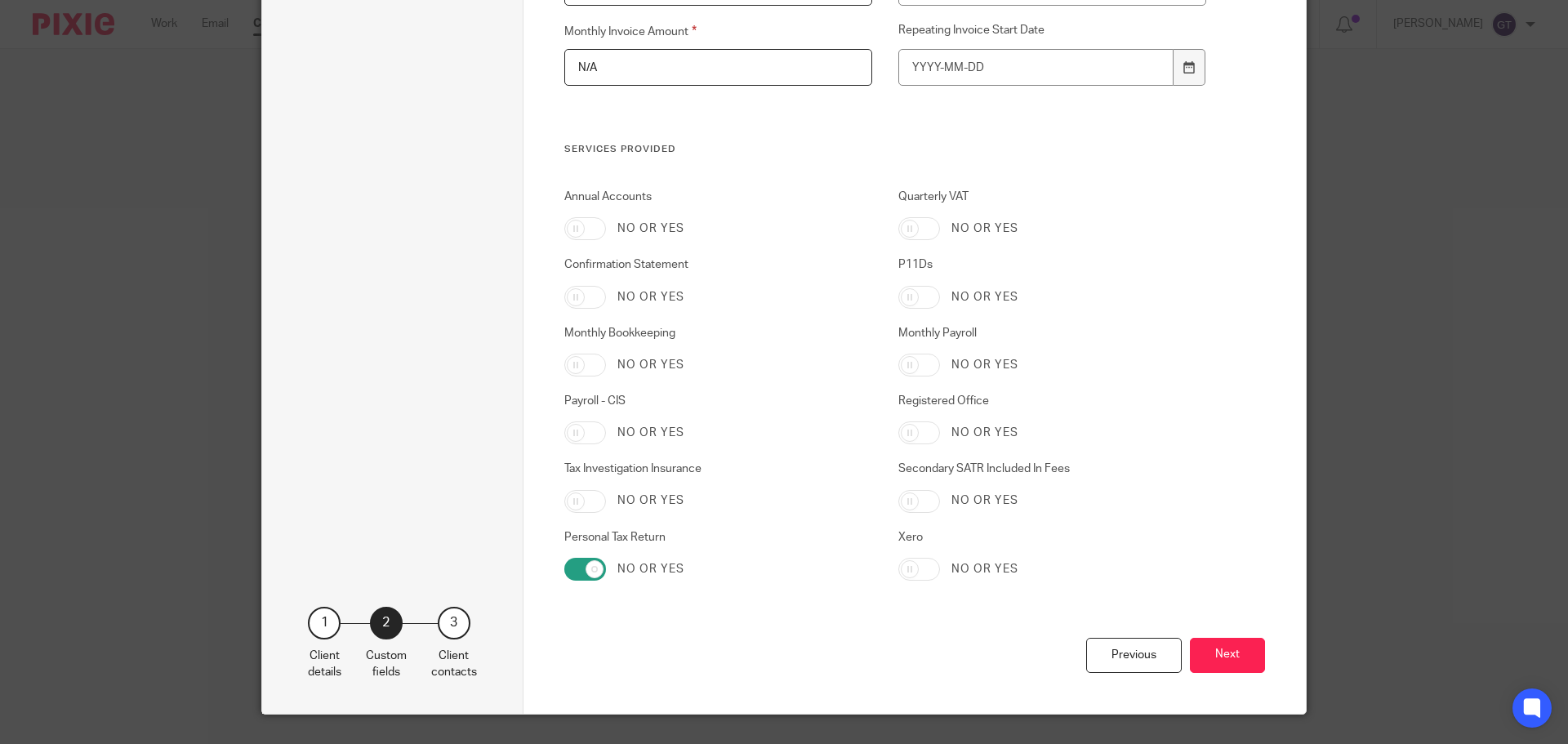
scroll to position [3847, 0]
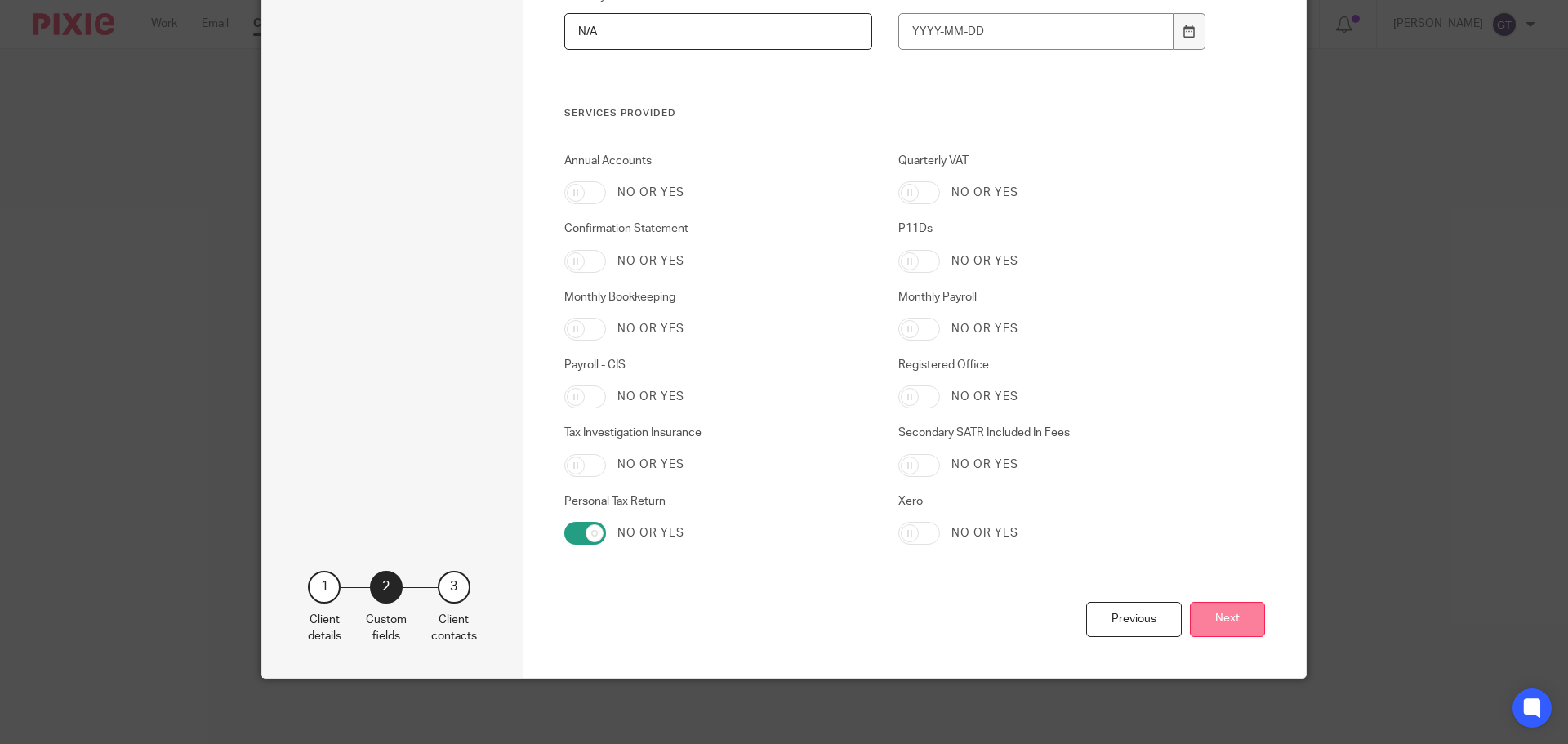
type input "N/A"
click at [1230, 614] on button "Next" at bounding box center [1228, 620] width 75 height 35
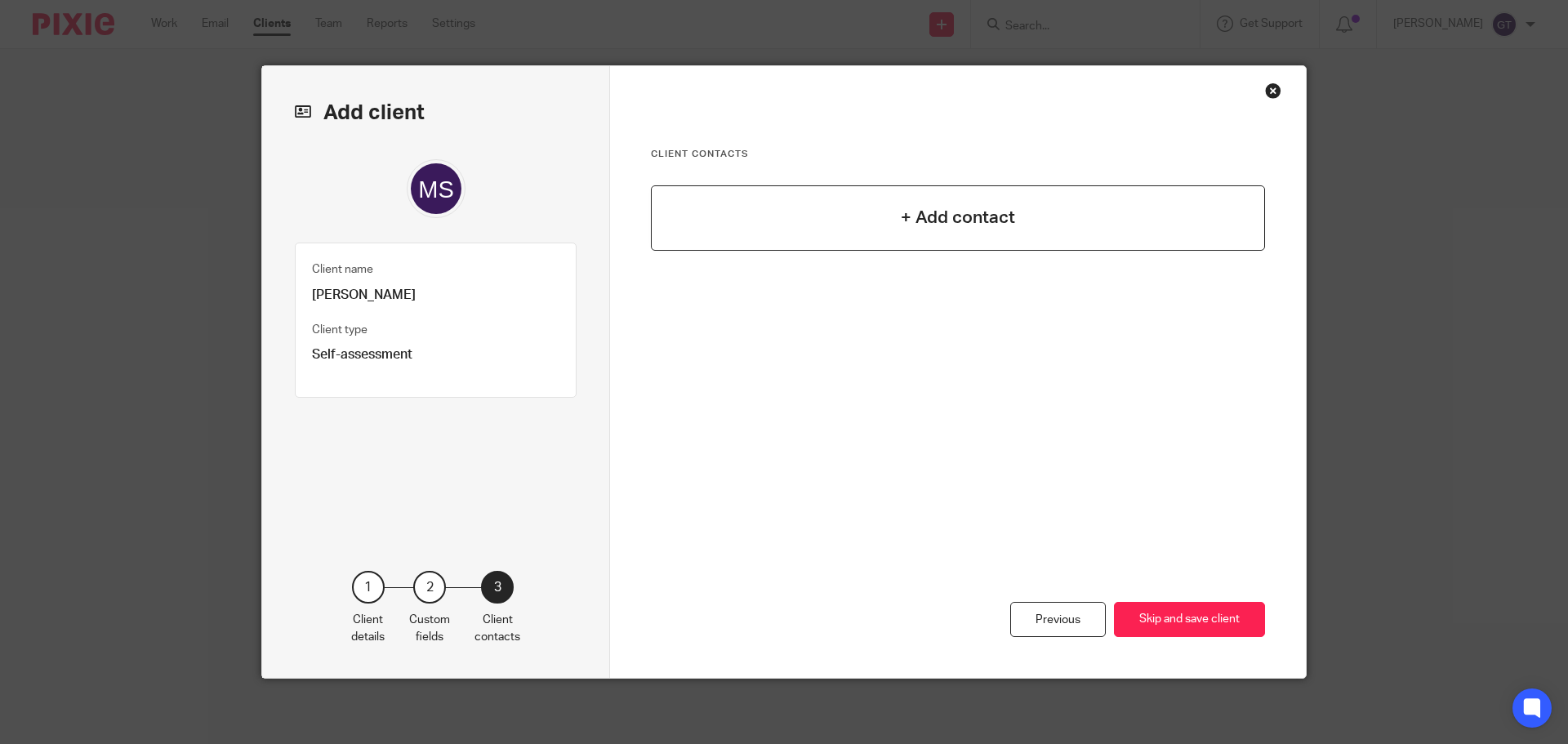
click at [946, 213] on h4 "+ Add contact" at bounding box center [958, 218] width 115 height 25
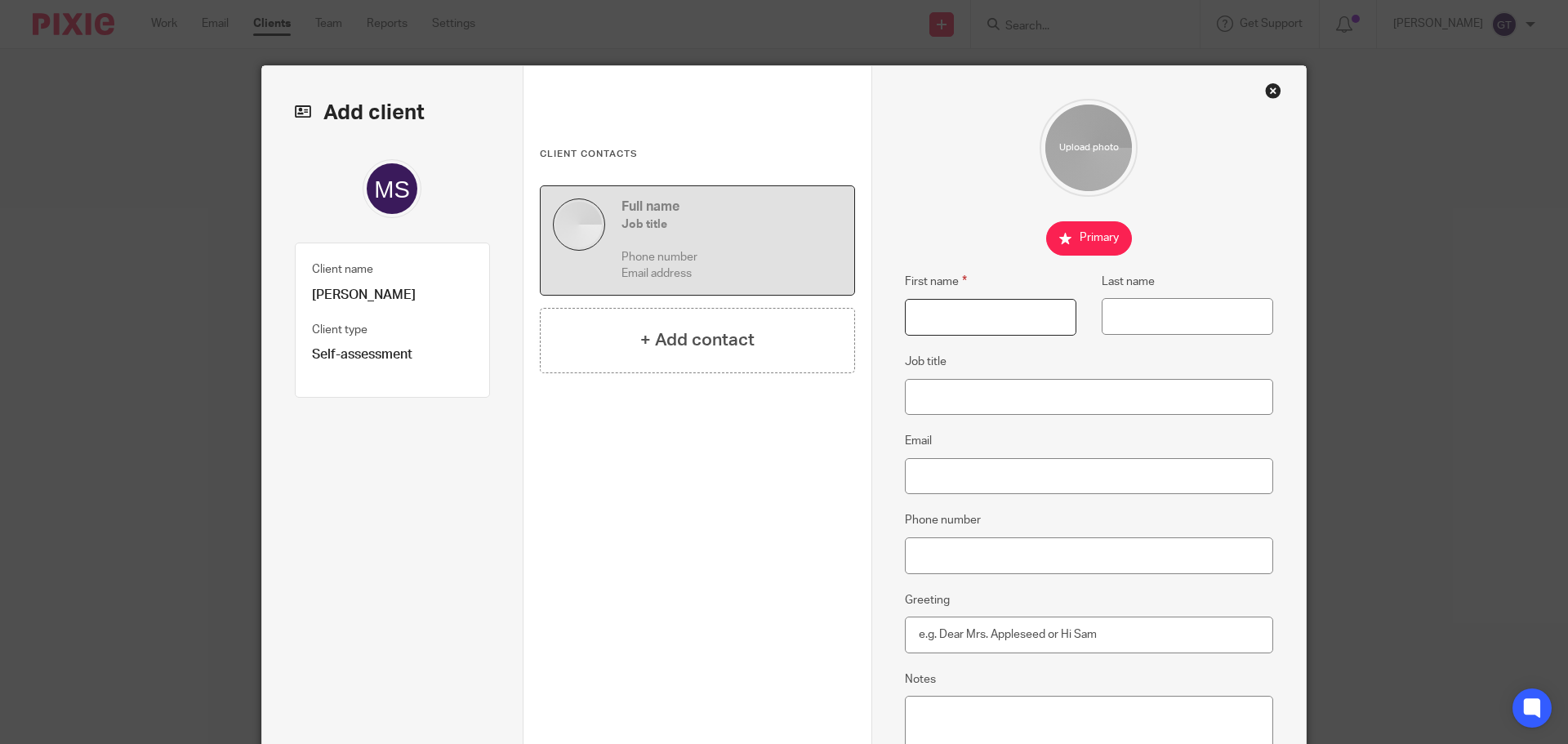
click at [963, 318] on input "First name" at bounding box center [990, 318] width 172 height 37
type input "Matthew"
type input "Sebas"
click at [1266, 89] on div "Close this dialog window" at bounding box center [1274, 90] width 17 height 17
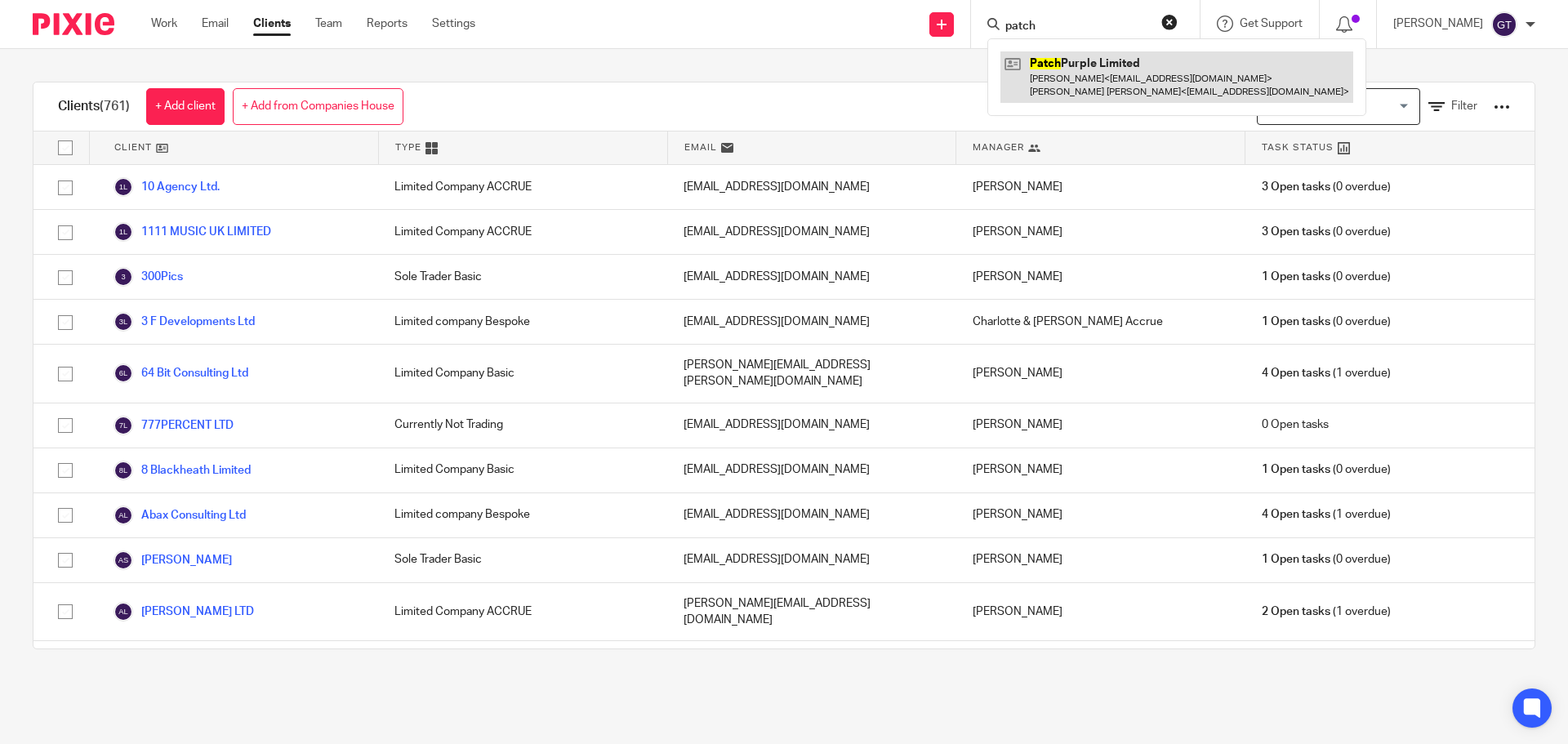
type input "patch"
click at [1076, 55] on link at bounding box center [1177, 76] width 353 height 50
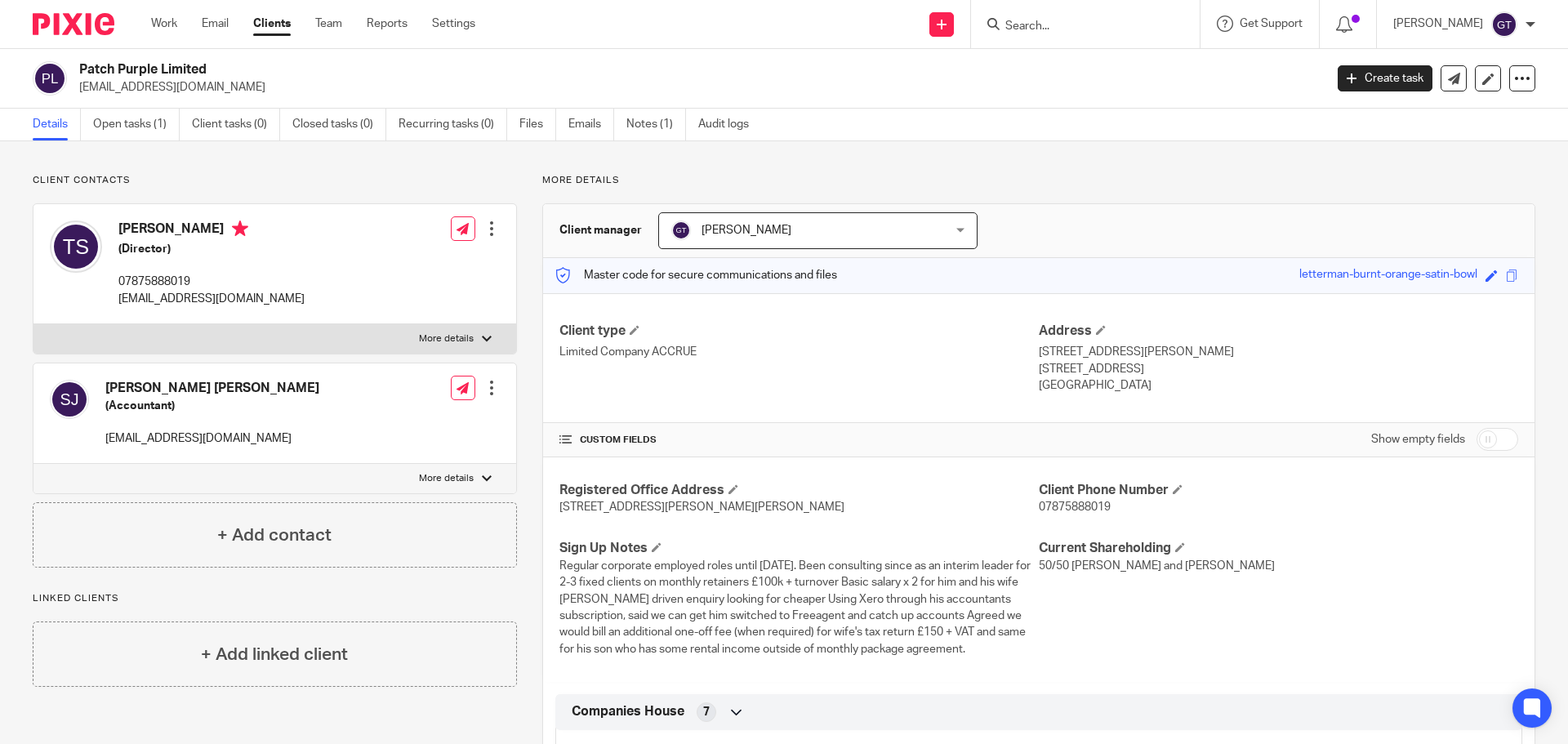
click at [487, 390] on div at bounding box center [492, 388] width 17 height 17
click at [488, 382] on div at bounding box center [492, 388] width 17 height 17
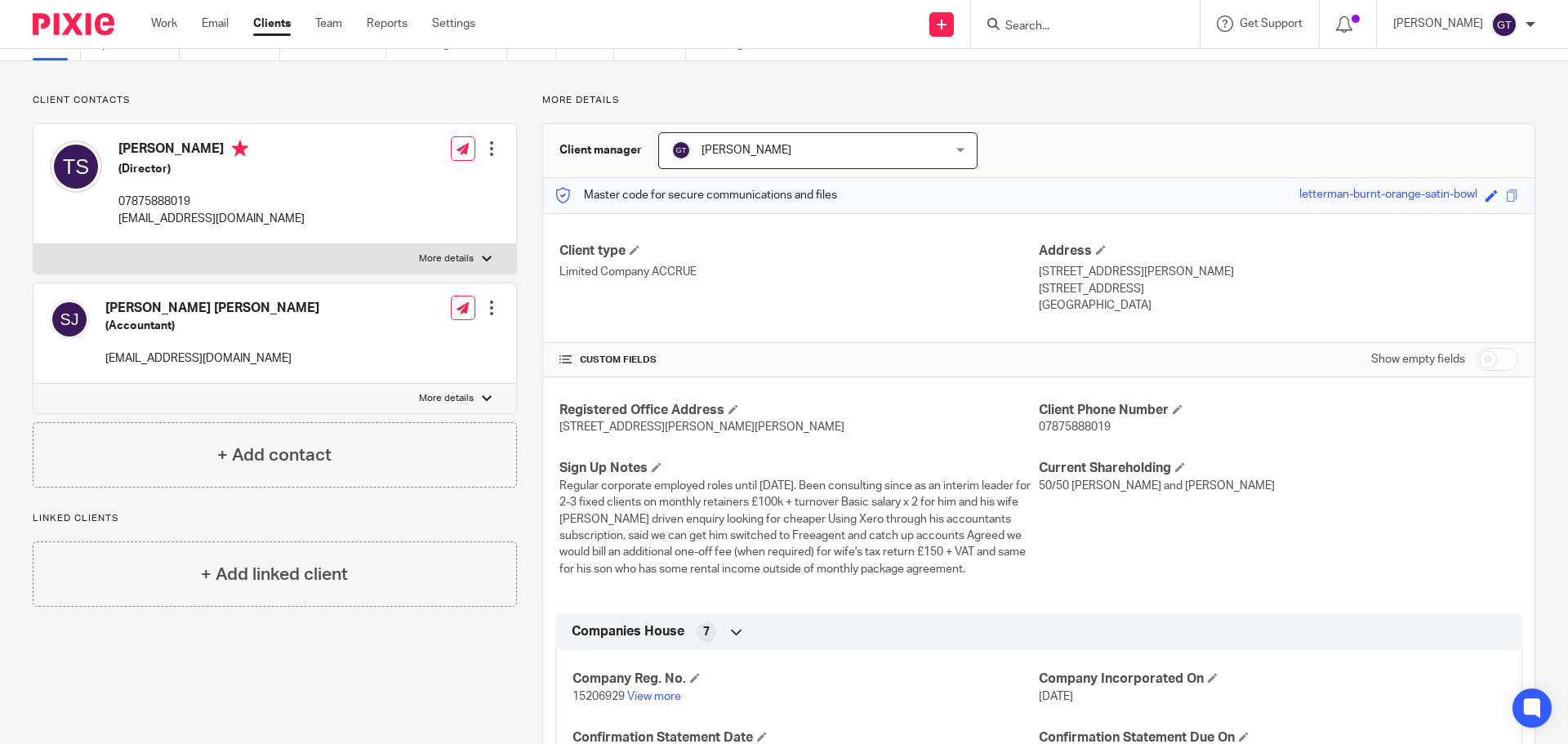
scroll to position [82, 0]
click at [270, 467] on h4 "+ Add contact" at bounding box center [274, 454] width 115 height 25
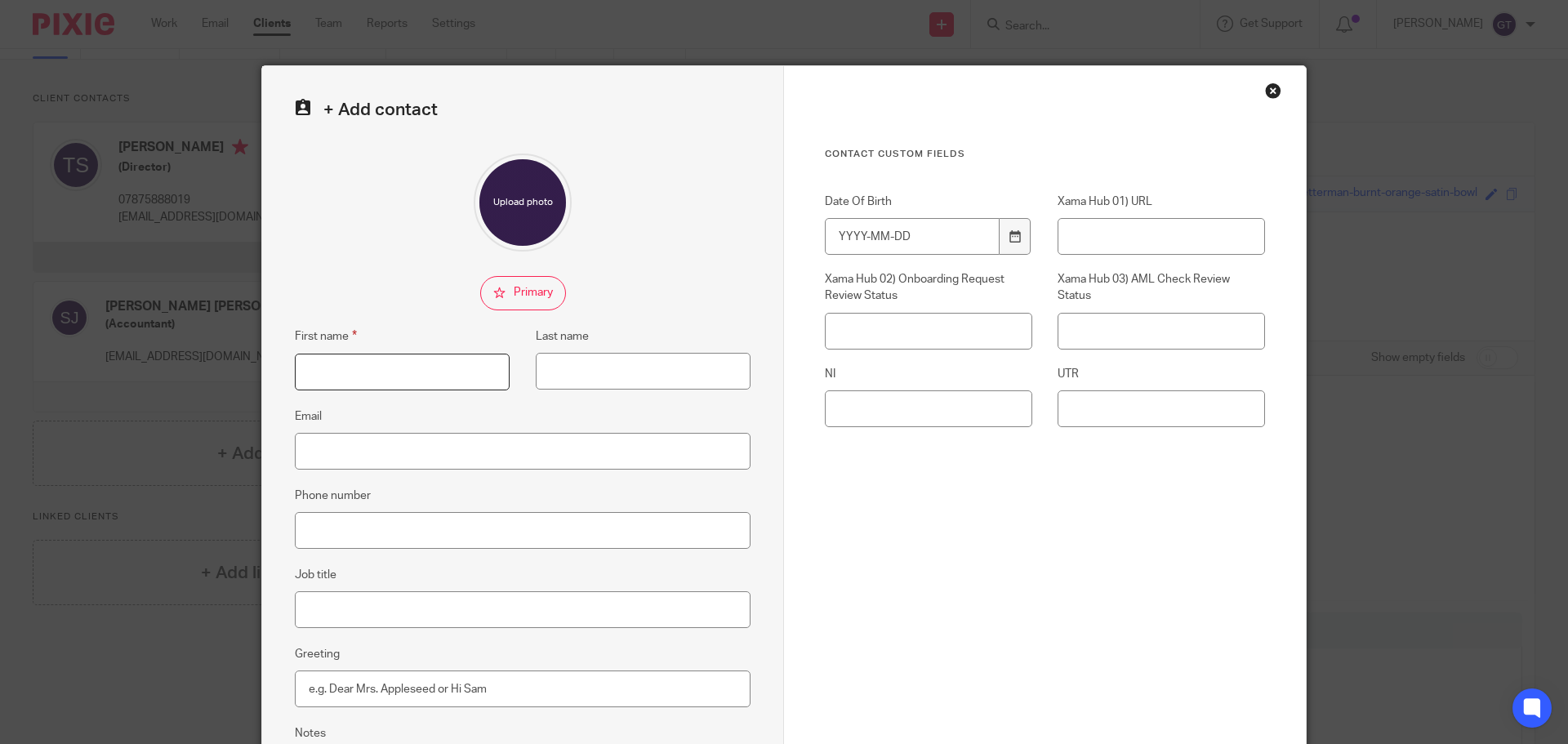
click at [379, 369] on input "First name" at bounding box center [402, 372] width 214 height 37
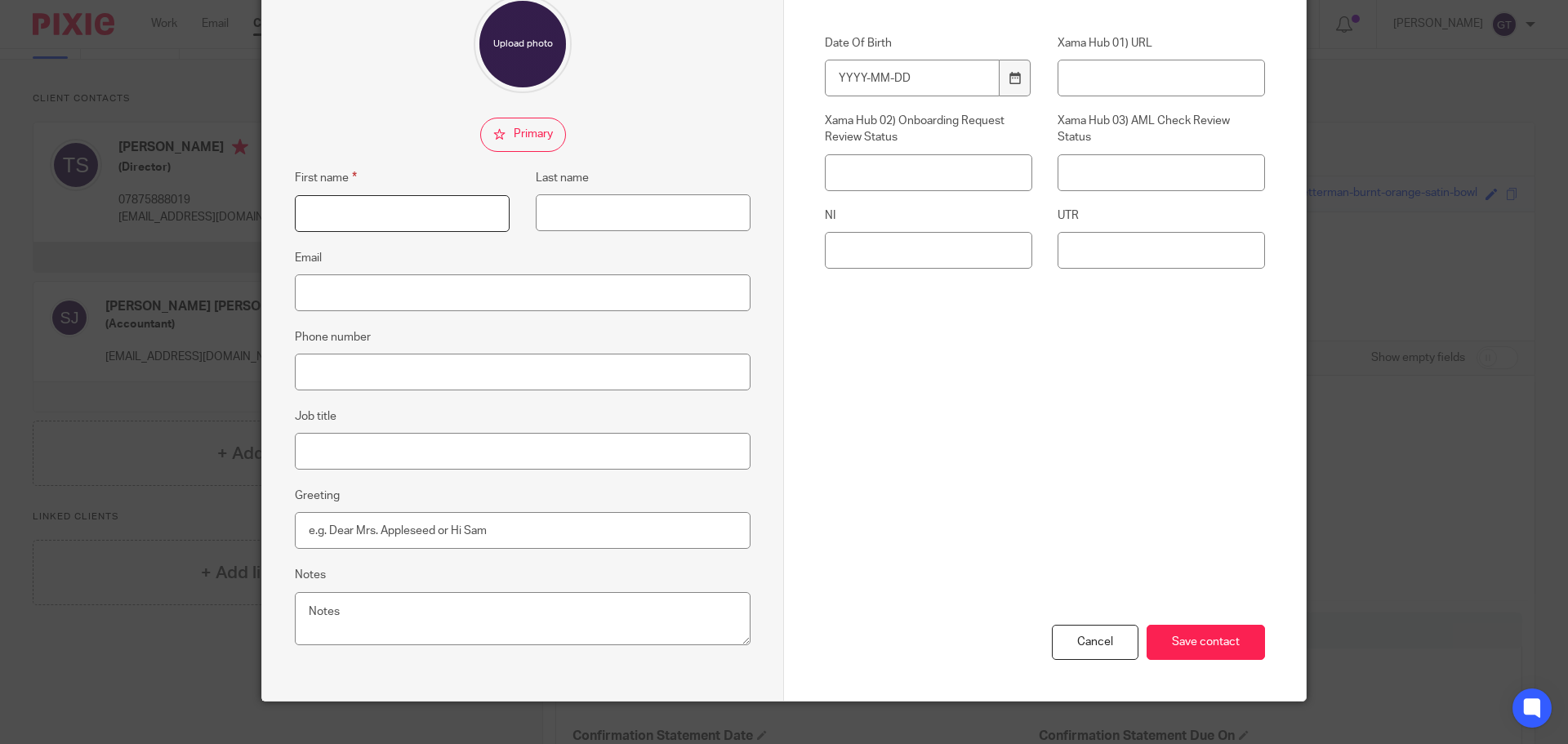
scroll to position [181, 0]
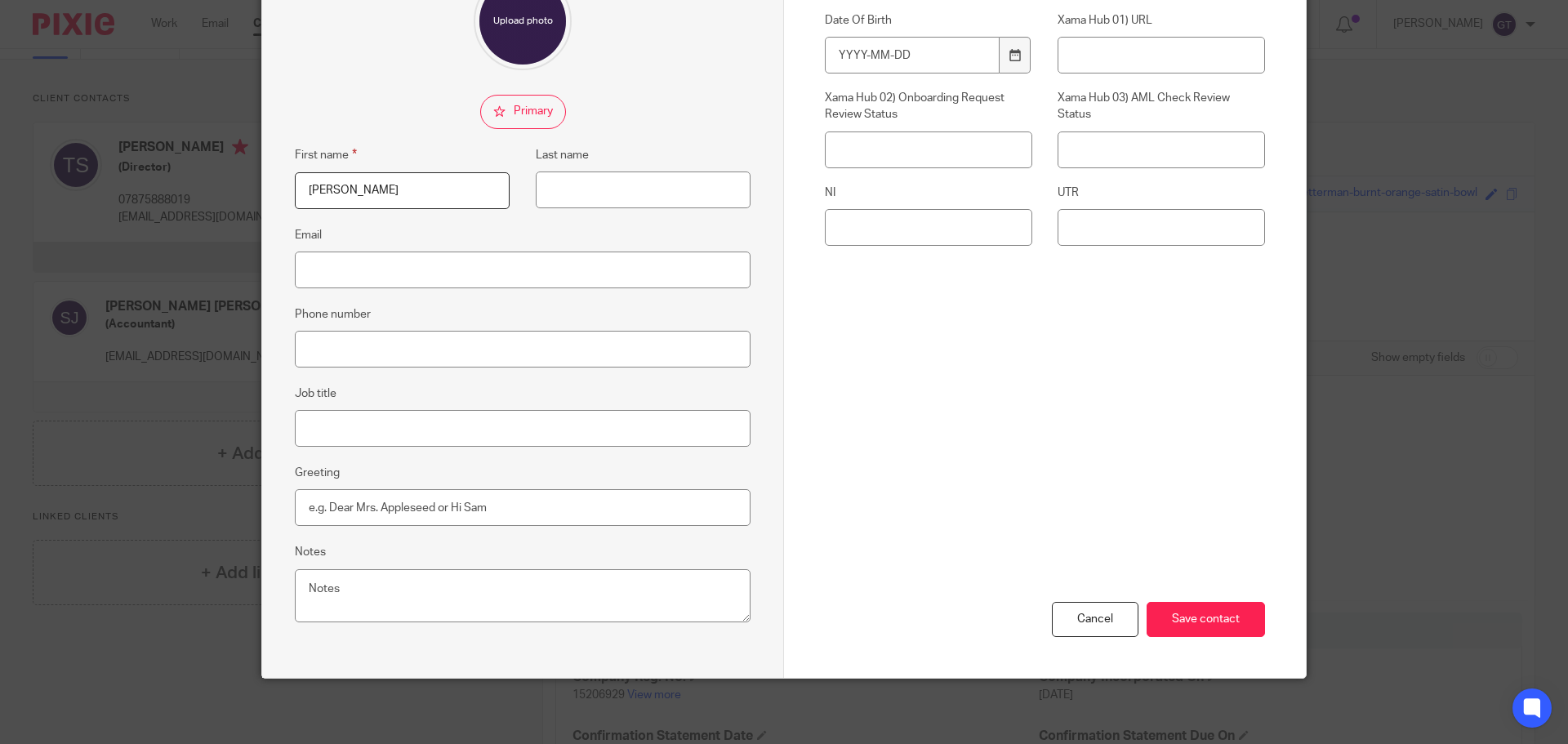
type input "[PERSON_NAME]"
click at [672, 194] on input "Last name" at bounding box center [643, 190] width 214 height 37
type input "[PERSON_NAME]"
click at [357, 265] on input "Email" at bounding box center [523, 270] width 456 height 37
paste input "[EMAIL_ADDRESS][DOMAIN_NAME]"
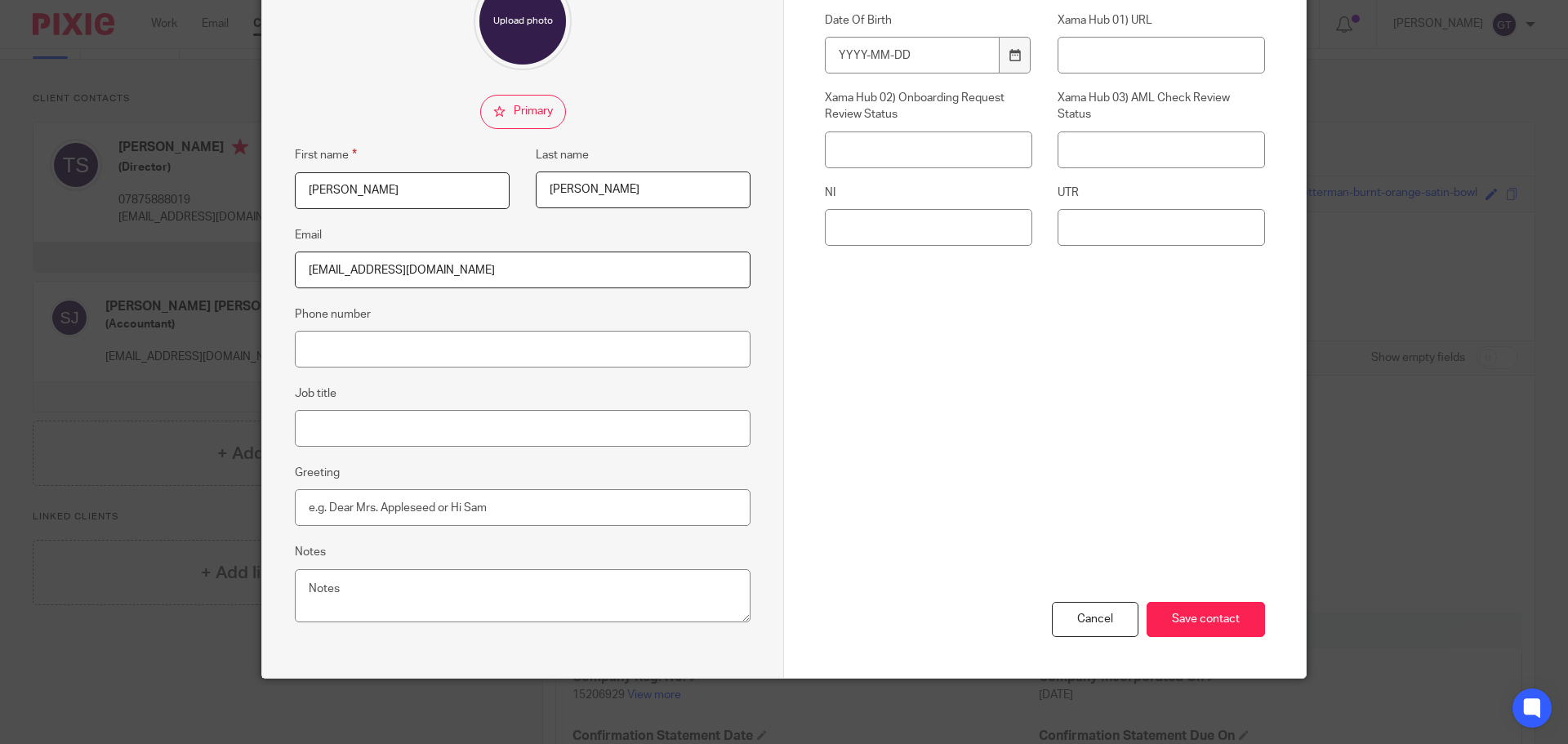
type input "[EMAIL_ADDRESS][DOMAIN_NAME]"
click at [395, 597] on textarea "Notes" at bounding box center [523, 597] width 456 height 54
type textarea "Not involved in company but we do SA for rental income"
click at [1234, 620] on input "Save contact" at bounding box center [1205, 620] width 118 height 35
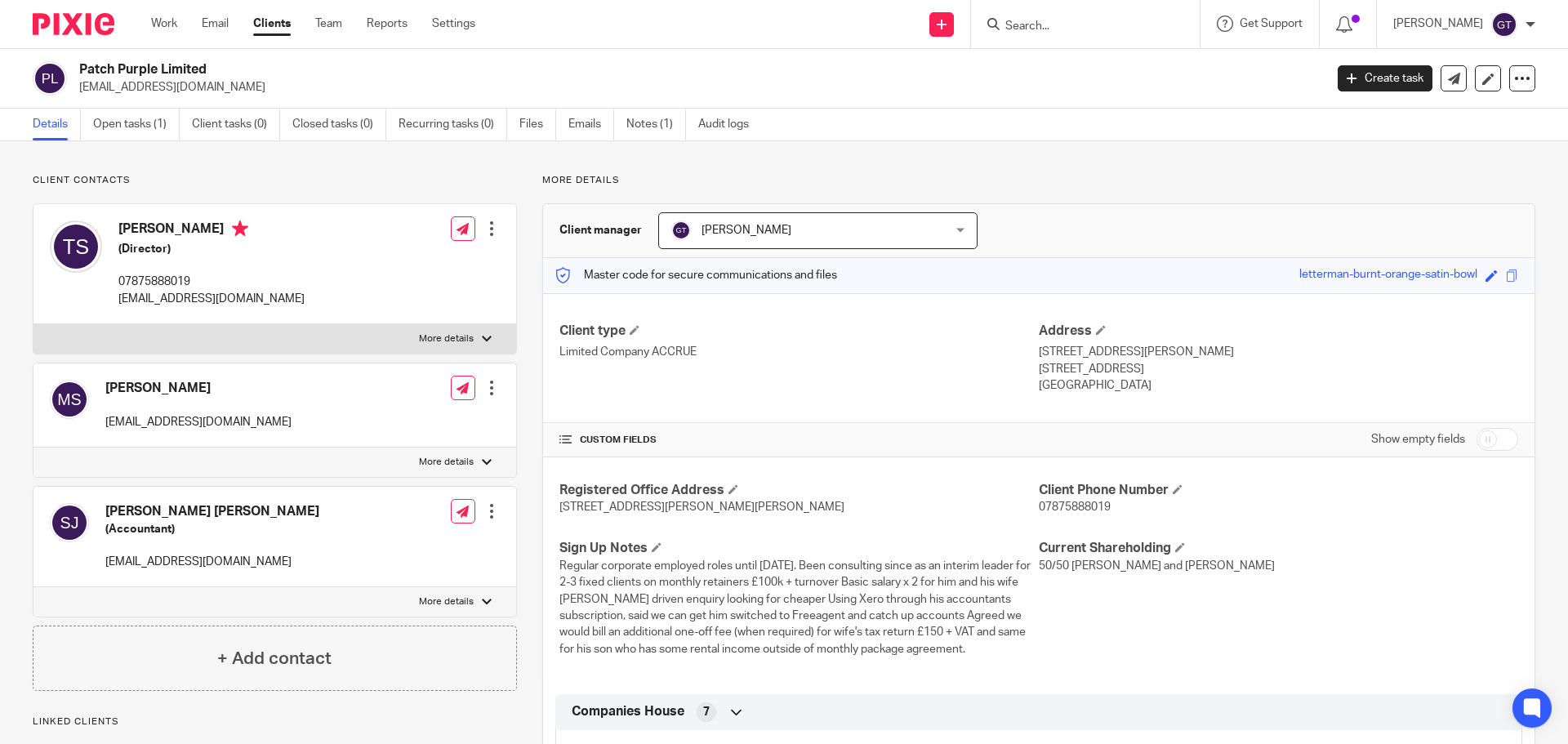
click at [436, 456] on p "More details" at bounding box center [446, 462] width 54 height 13
click at [34, 447] on input "More details" at bounding box center [33, 447] width 1 height 1
checkbox input "true"
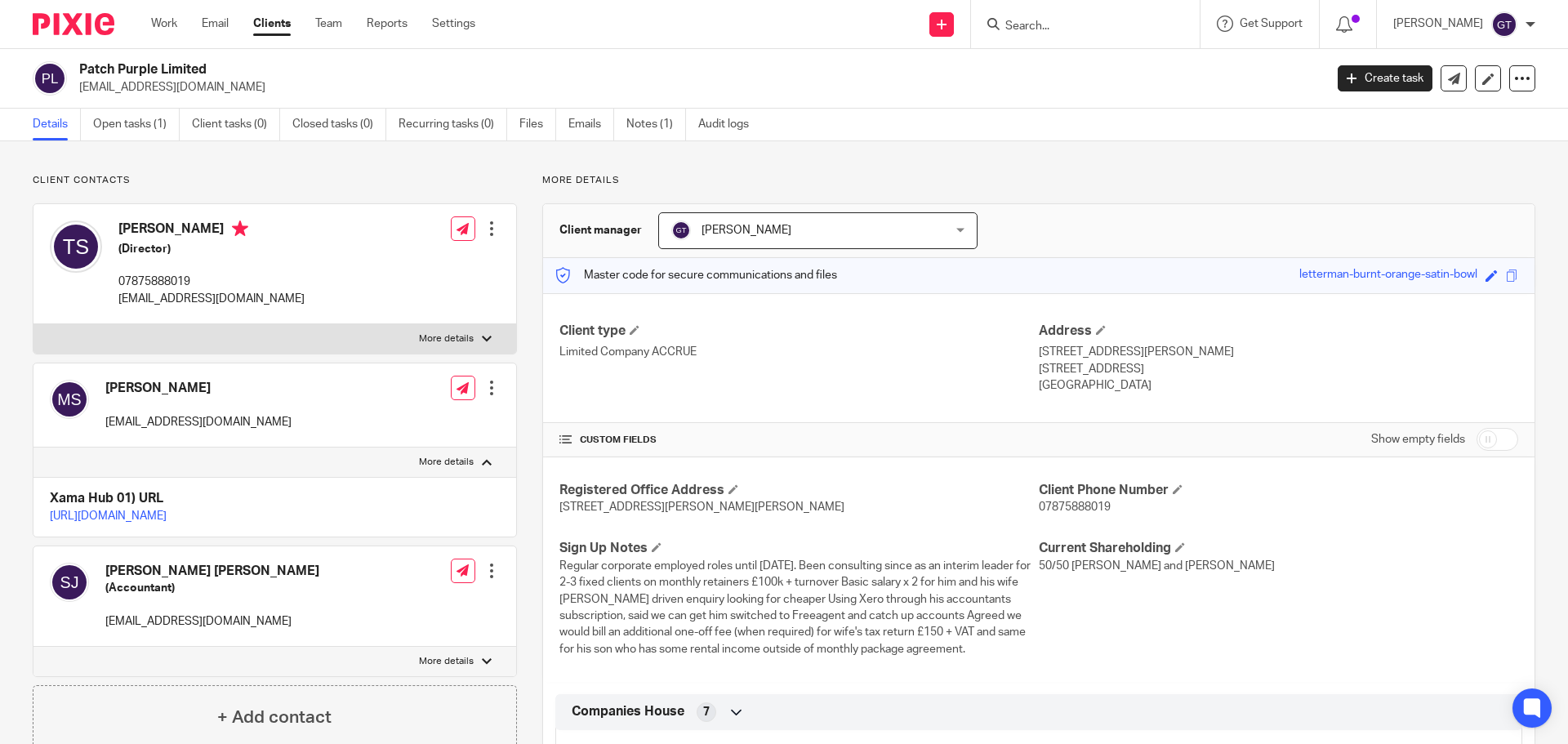
click at [167, 515] on link "[URL][DOMAIN_NAME]" at bounding box center [107, 516] width 116 height 12
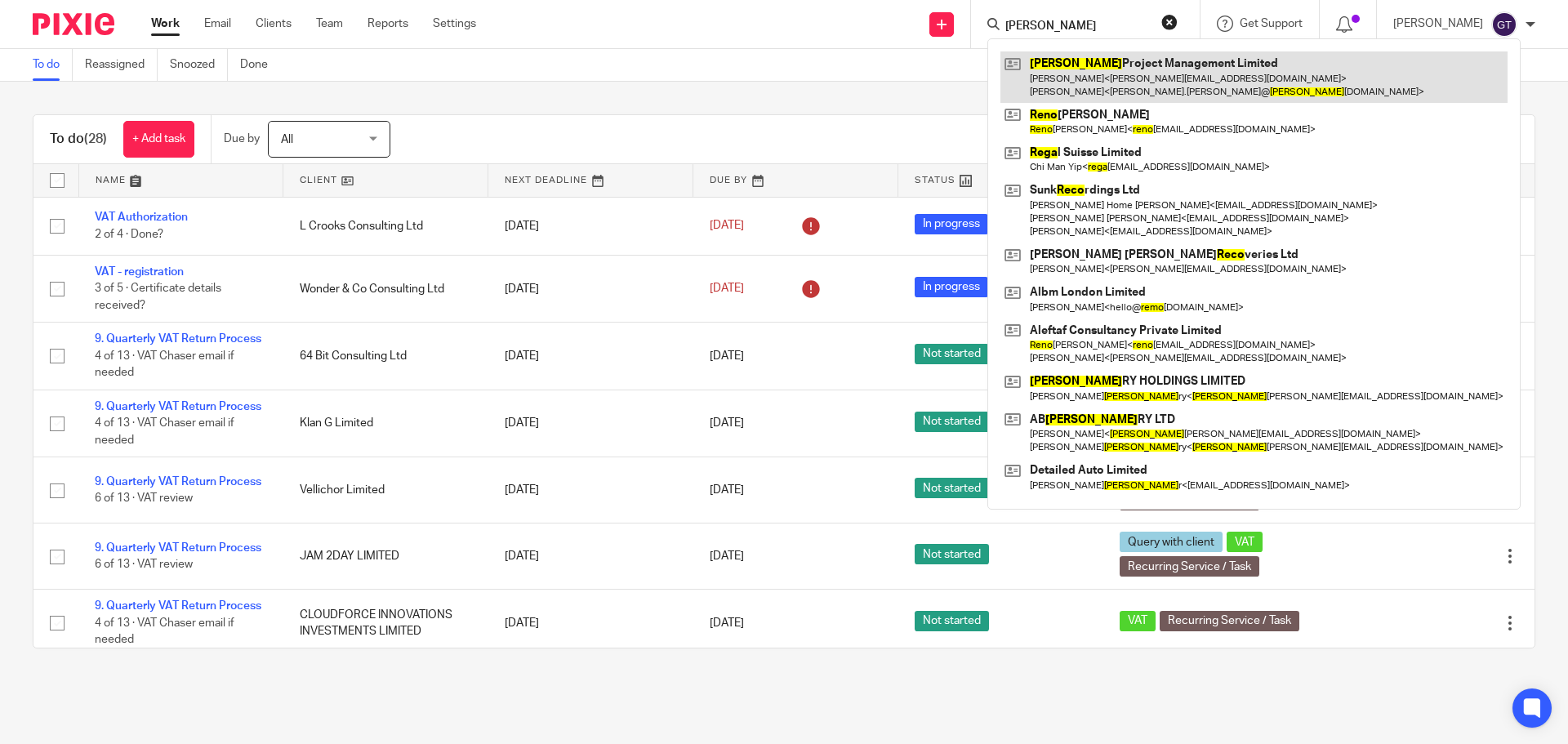
type input "[PERSON_NAME]"
click at [1088, 64] on link at bounding box center [1255, 76] width 508 height 50
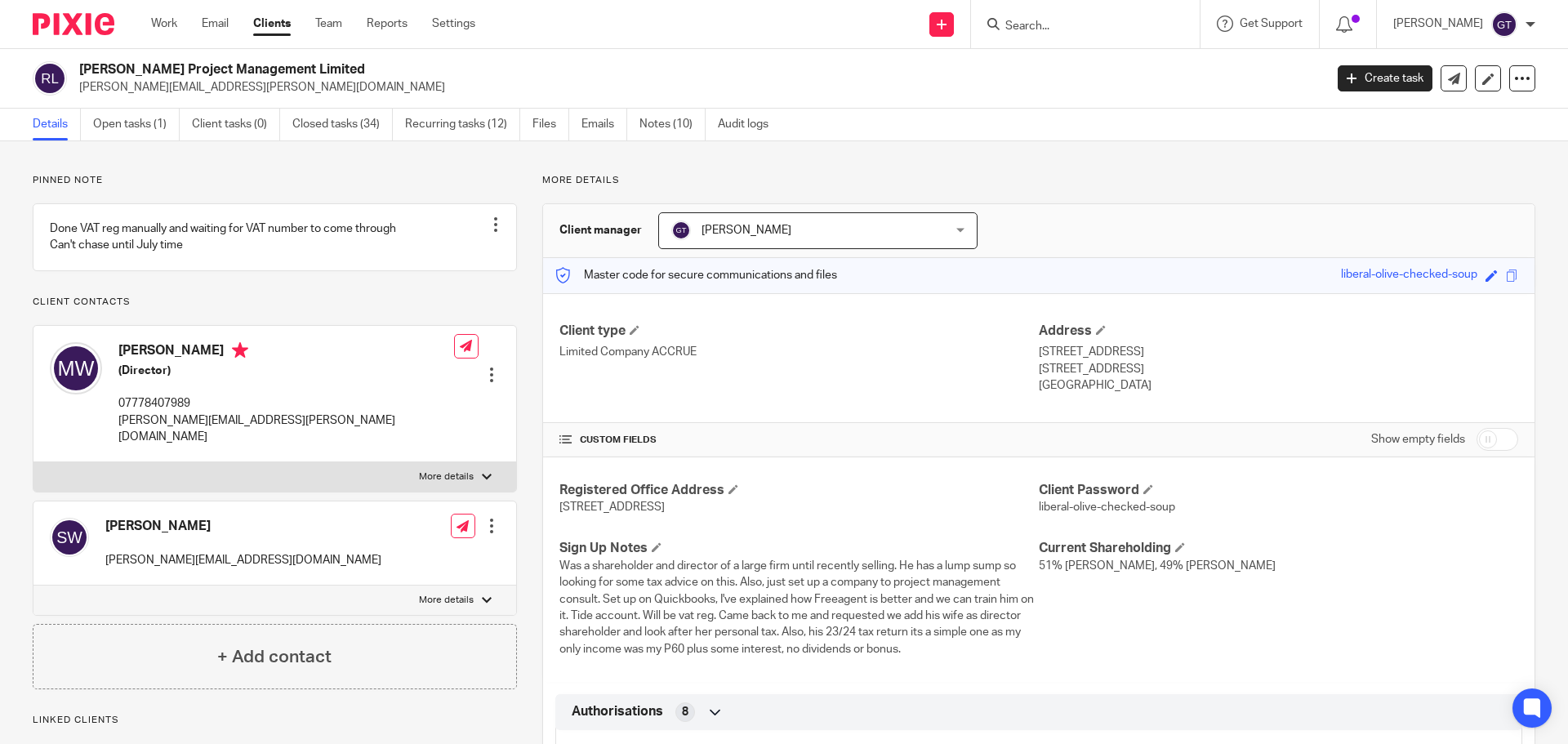
click at [1492, 444] on input "checkbox" at bounding box center [1498, 439] width 42 height 23
checkbox input "true"
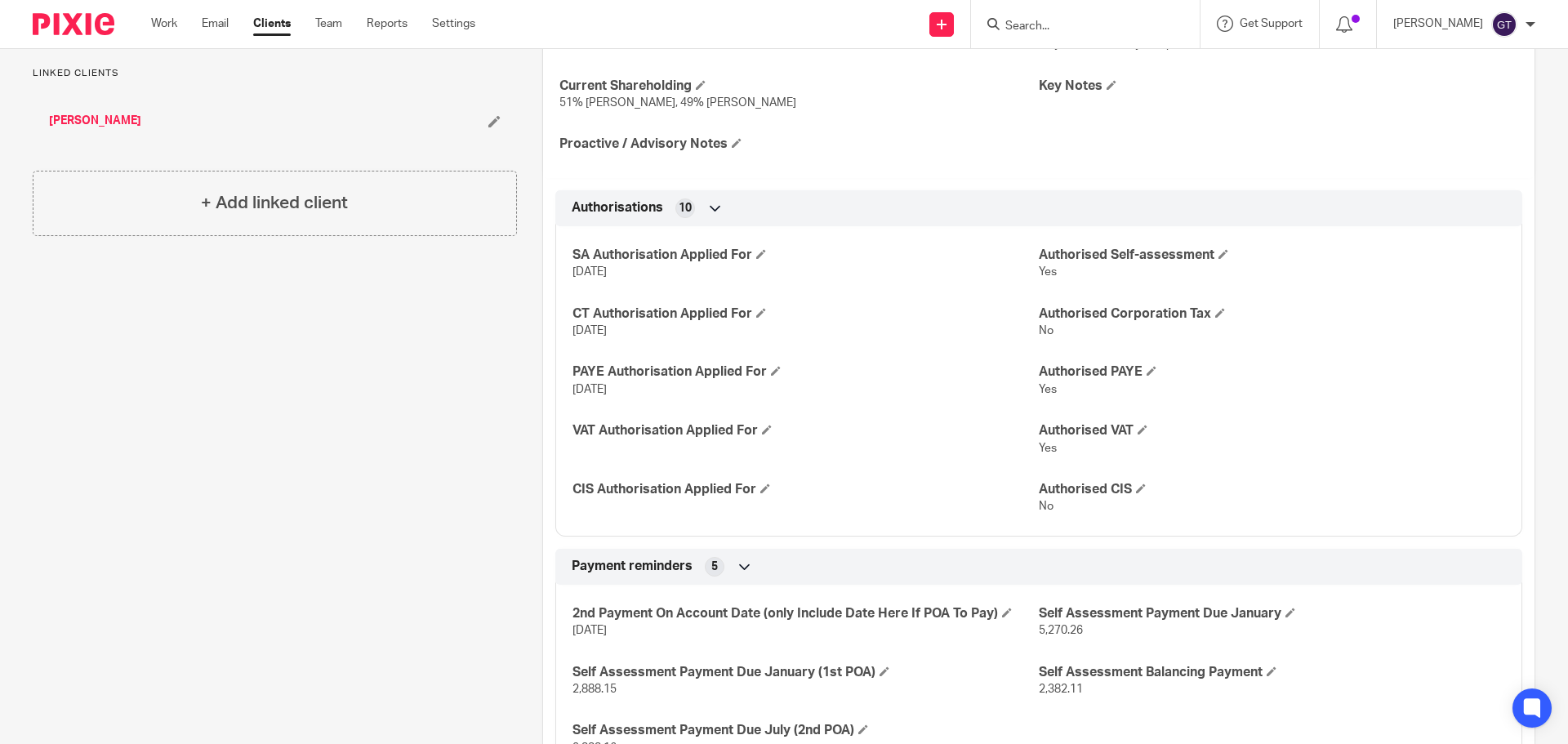
scroll to position [736, 0]
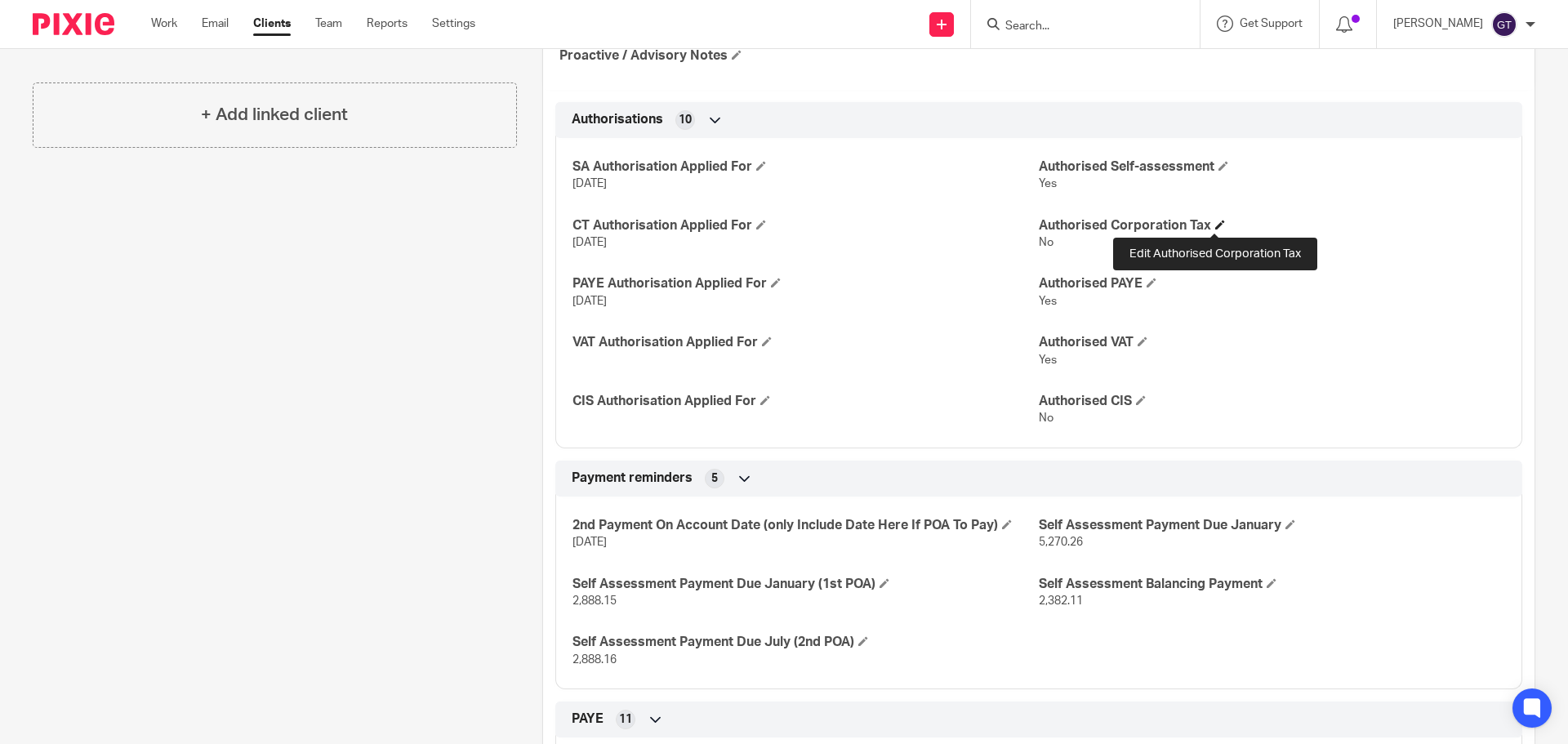
click at [1215, 226] on span at bounding box center [1220, 225] width 10 height 10
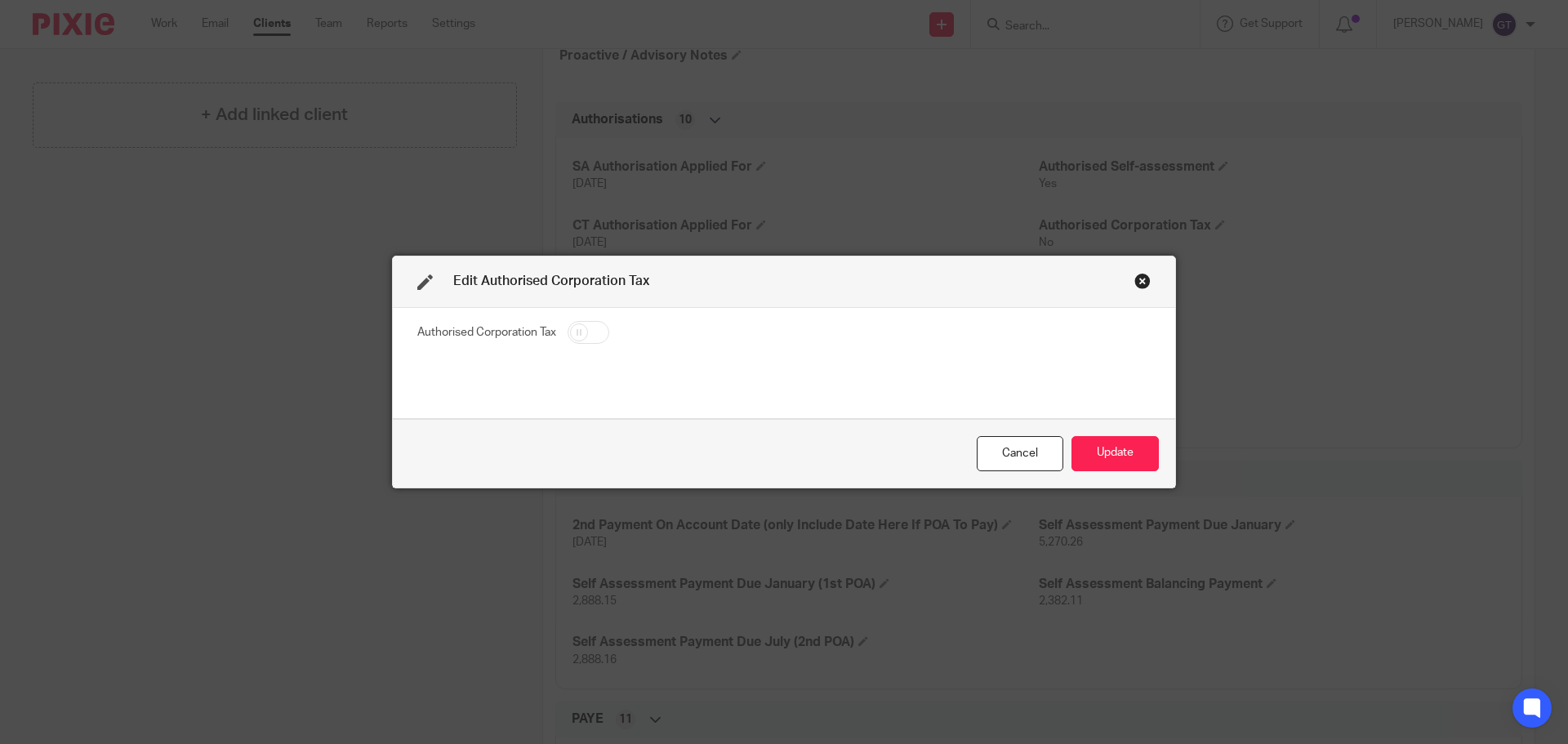
click at [581, 341] on input "checkbox" at bounding box center [589, 332] width 42 height 23
checkbox input "true"
click at [1112, 452] on button "Update" at bounding box center [1115, 454] width 87 height 35
